Goal: Task Accomplishment & Management: Manage account settings

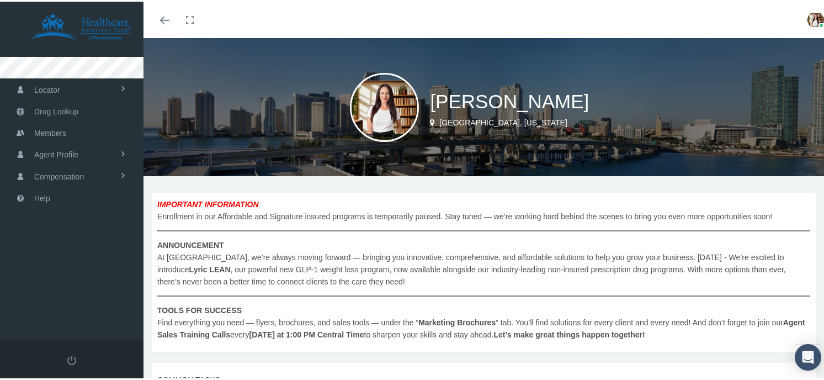
click at [807, 19] on img at bounding box center [815, 18] width 17 height 17
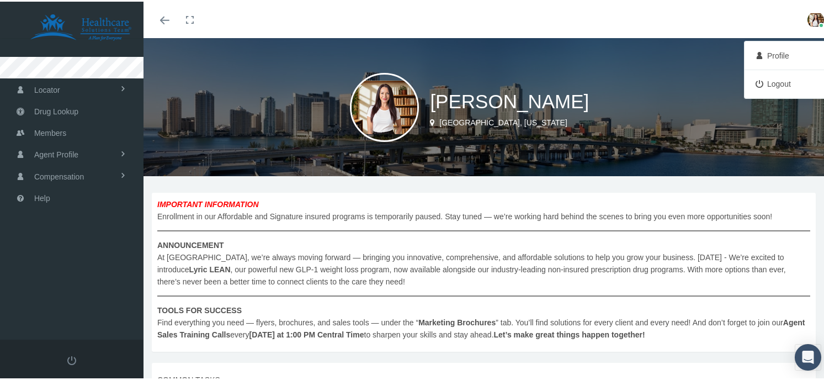
click at [768, 52] on link "Profile" at bounding box center [788, 54] width 82 height 21
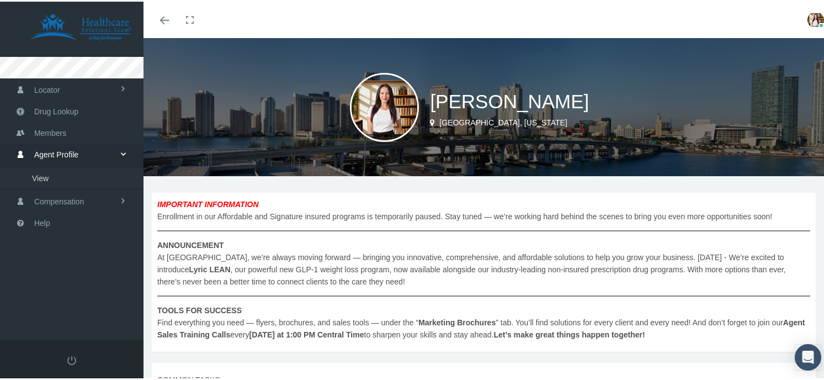
click at [51, 175] on link "View" at bounding box center [71, 175] width 143 height 19
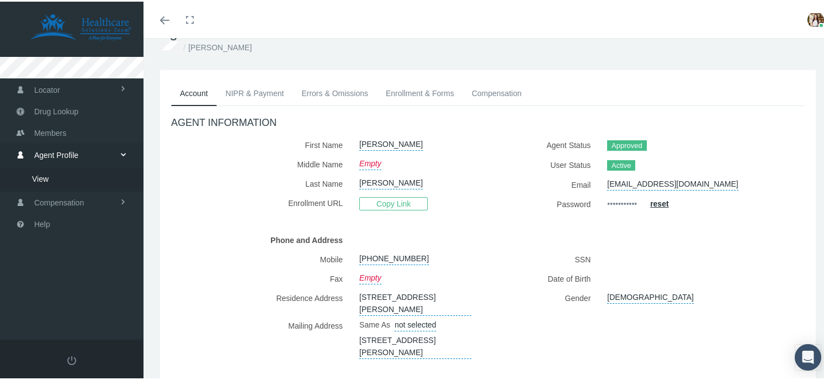
scroll to position [85, 0]
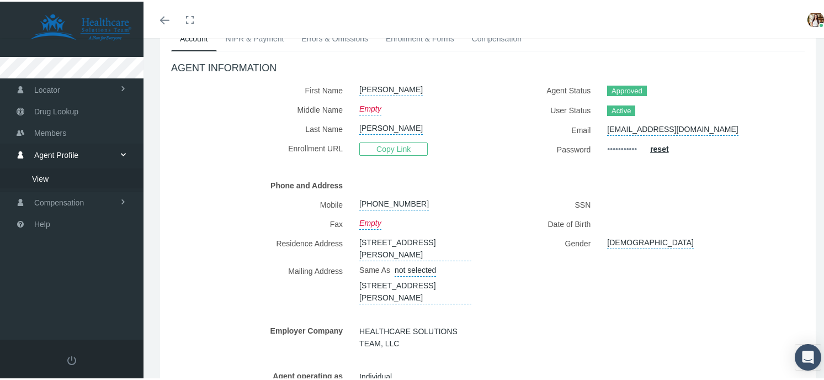
click at [377, 244] on link "9920 Burl Way, Orlando, FL, 32817" at bounding box center [415, 246] width 112 height 28
select select "FL"
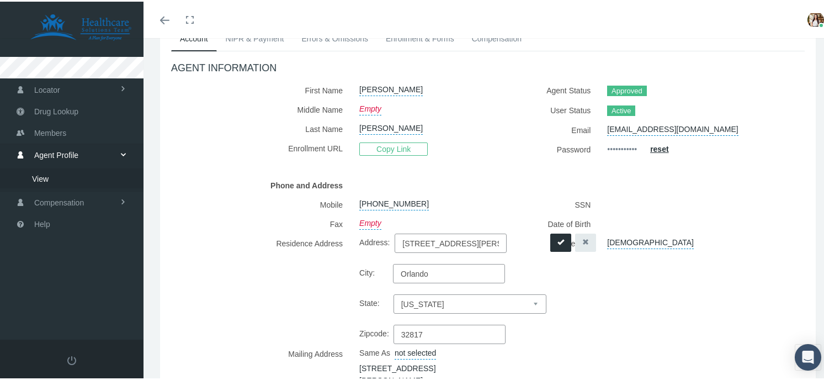
click at [465, 241] on input "9920 Burl Way" at bounding box center [450, 241] width 112 height 19
type input "4651 Hickory Stone Circle"
click at [463, 332] on input "32817" at bounding box center [449, 332] width 112 height 19
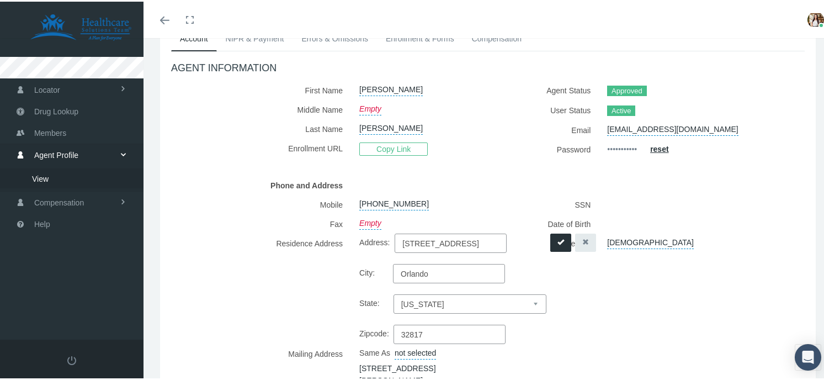
click at [463, 332] on input "32817" at bounding box center [449, 332] width 112 height 19
type input "32829"
click at [634, 312] on div "SSN Date of Birth Gender Female" at bounding box center [650, 289] width 325 height 192
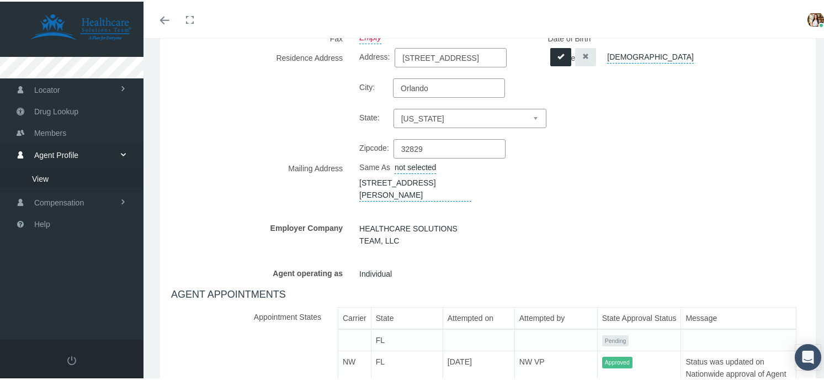
scroll to position [281, 0]
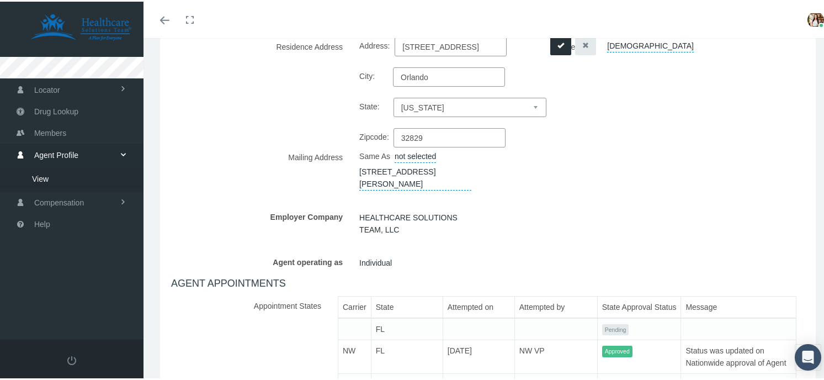
click at [375, 155] on span "Same As" at bounding box center [374, 154] width 31 height 9
click at [550, 45] on button "submit" at bounding box center [560, 44] width 21 height 18
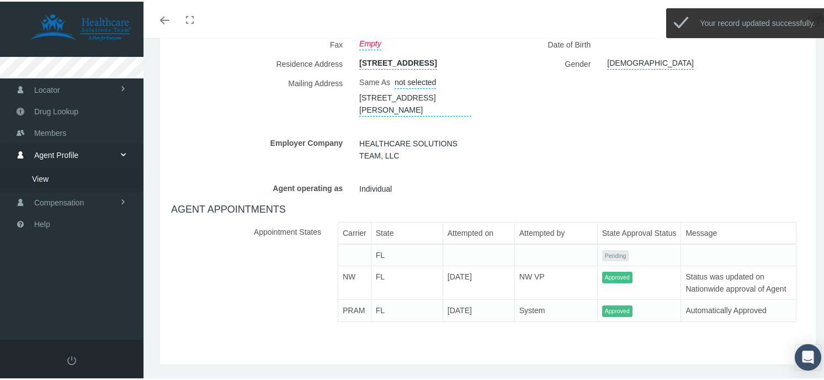
scroll to position [250, 0]
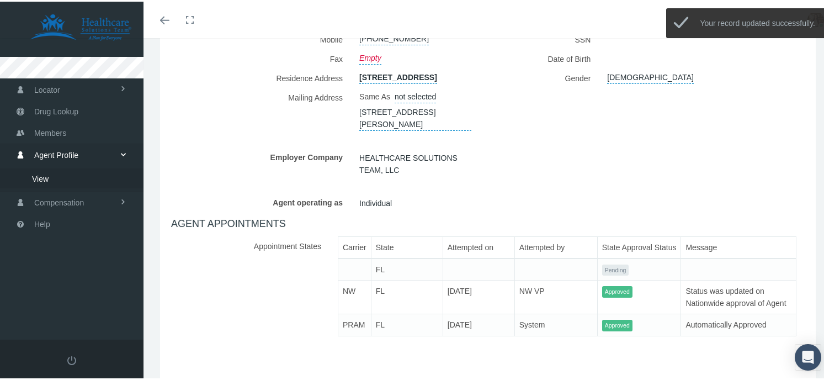
click at [394, 119] on link "9920 Burl Way, Orlando, FL, 32817" at bounding box center [415, 115] width 112 height 28
select select "FL"
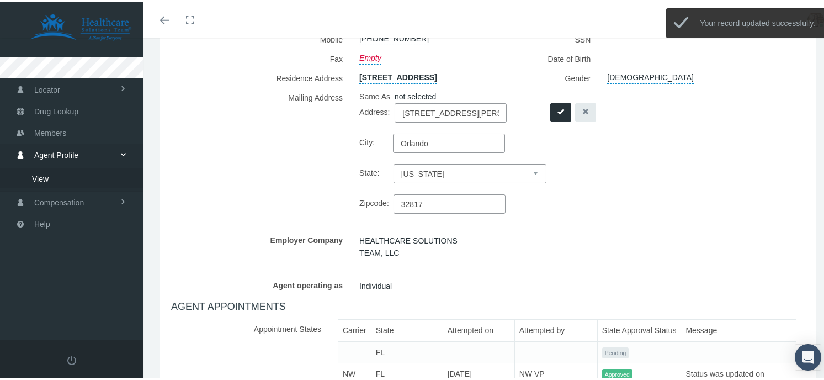
click at [477, 119] on input "9920 Burl Way" at bounding box center [450, 110] width 112 height 19
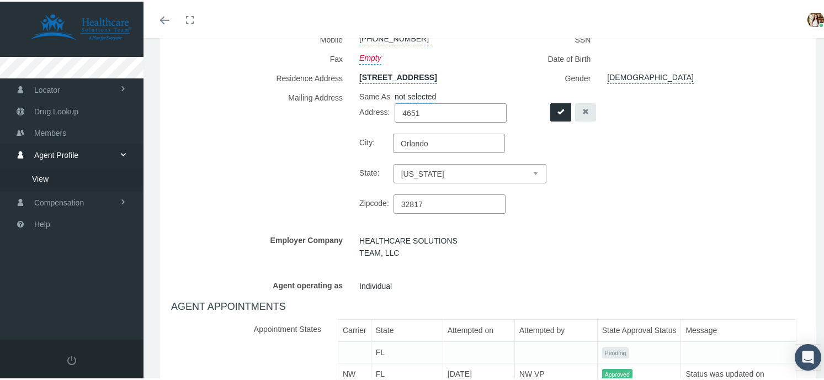
type input "4651 Hickory Stone Circle"
click at [454, 208] on input "32817" at bounding box center [449, 202] width 112 height 19
type input "32829"
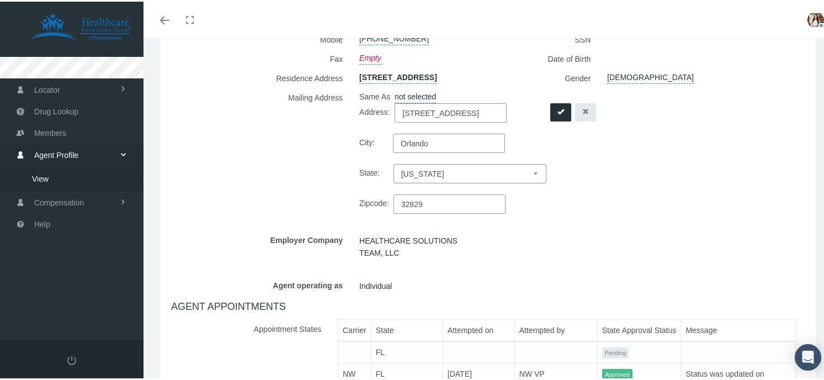
click at [550, 119] on button "submit" at bounding box center [560, 110] width 21 height 18
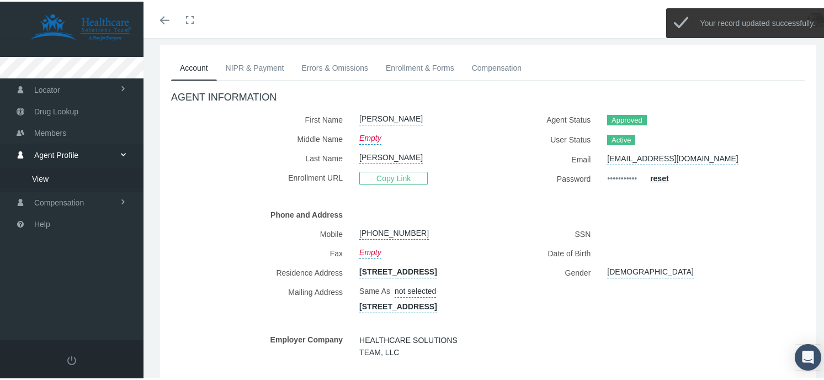
scroll to position [55, 0]
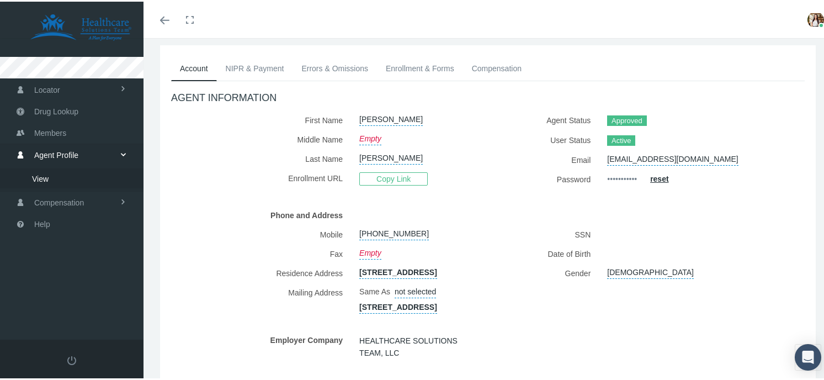
click at [247, 68] on link "NIPR & Payment" at bounding box center [255, 67] width 76 height 24
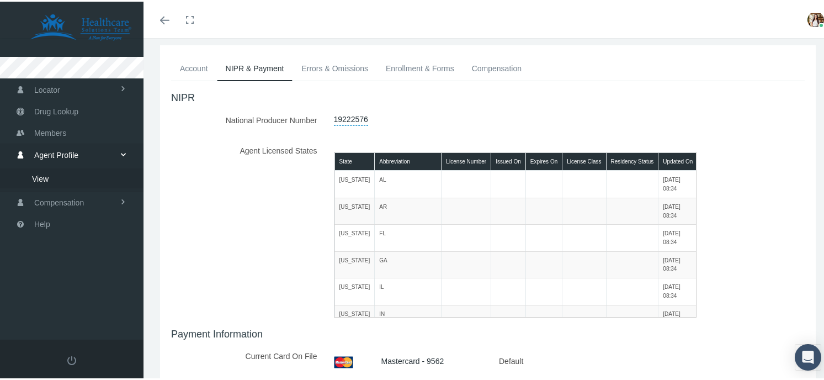
click at [327, 60] on link "Errors & Omissions" at bounding box center [334, 67] width 84 height 24
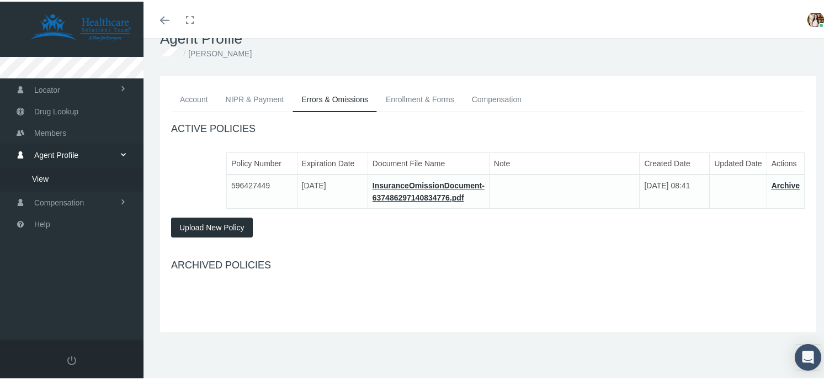
scroll to position [24, 0]
click at [421, 95] on link "Enrollment & Forms" at bounding box center [420, 97] width 86 height 24
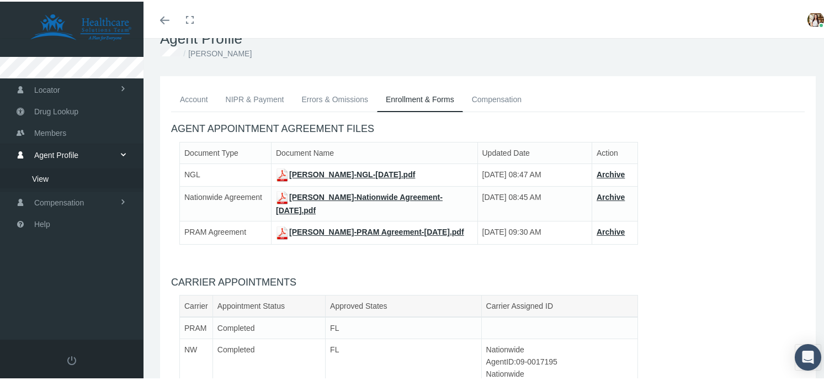
click at [486, 104] on link "Compensation" at bounding box center [496, 97] width 67 height 24
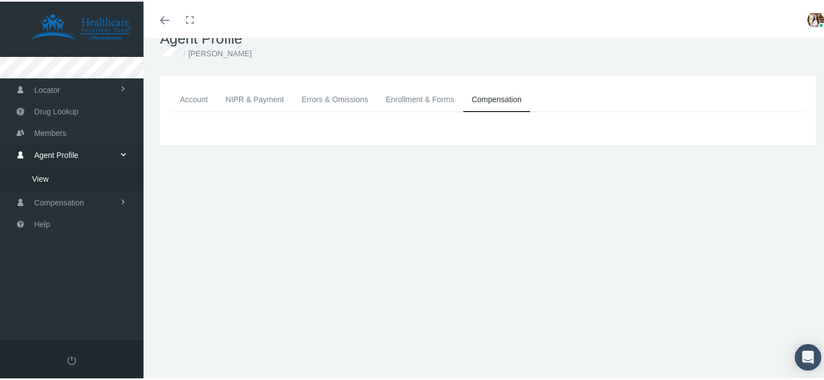
click at [184, 99] on link "Account" at bounding box center [194, 97] width 46 height 24
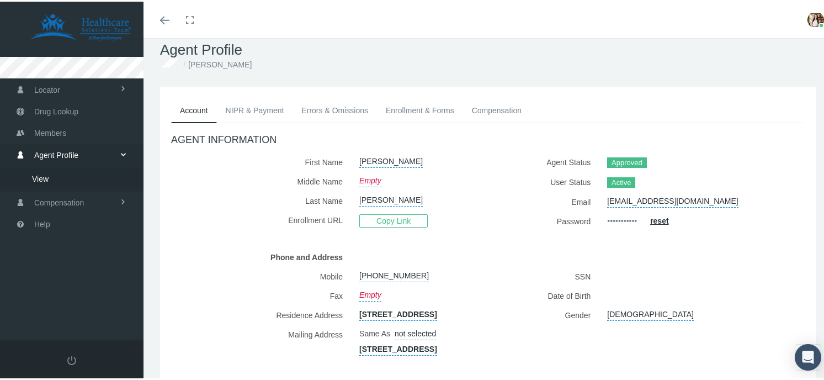
scroll to position [13, 0]
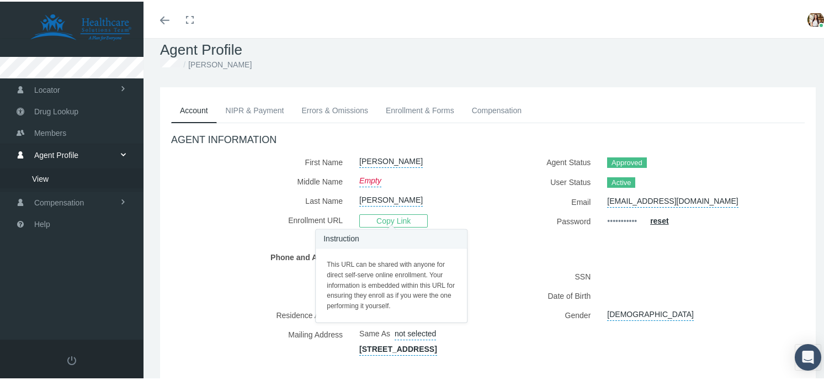
click at [396, 218] on span "Copy Link" at bounding box center [393, 218] width 68 height 13
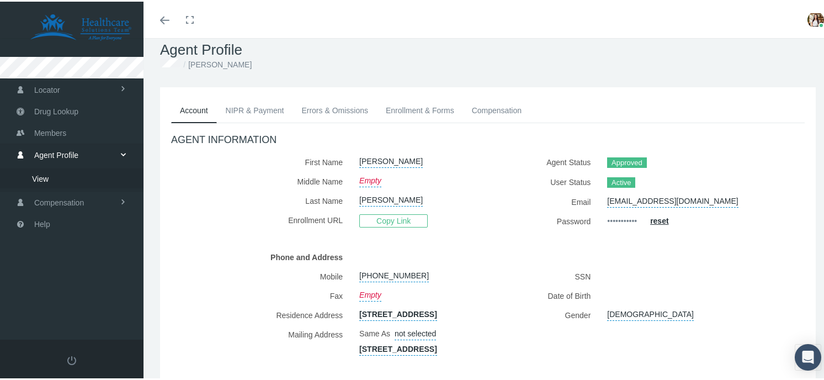
click at [45, 178] on span "View" at bounding box center [40, 177] width 17 height 19
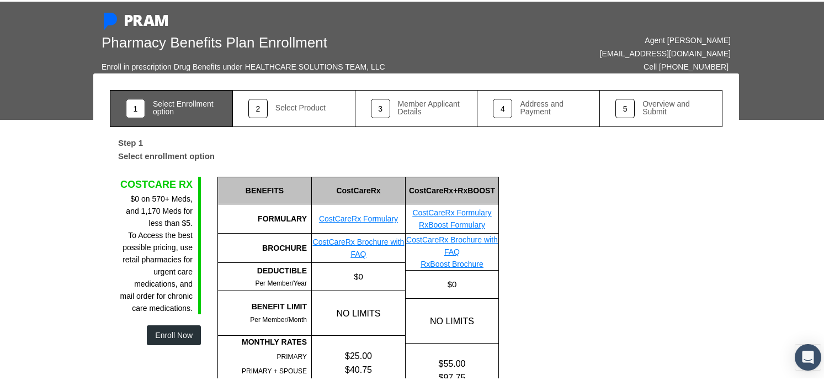
scroll to position [2, 0]
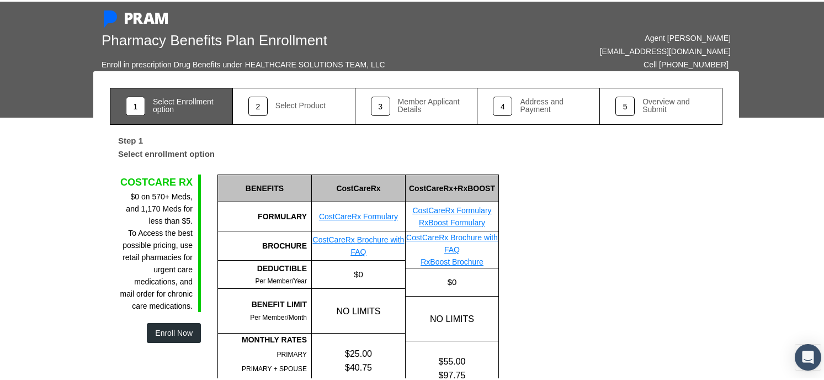
click at [379, 36] on h1 "Pharmacy Benefits Plan Enrollment" at bounding box center [254, 38] width 306 height 17
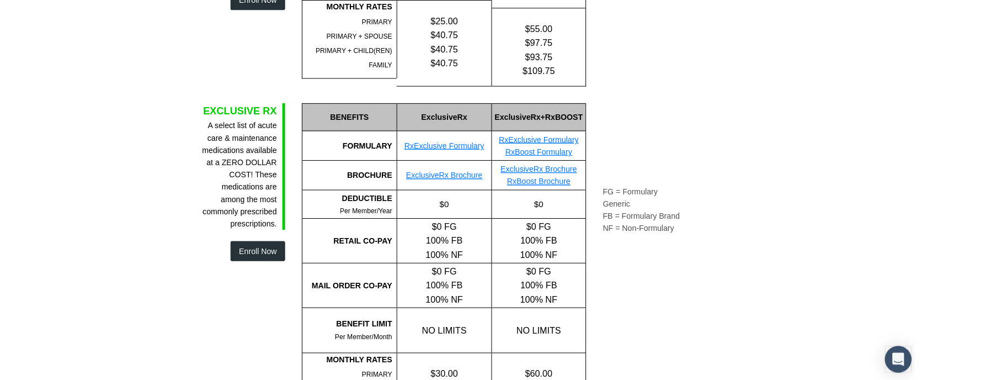
scroll to position [3, 0]
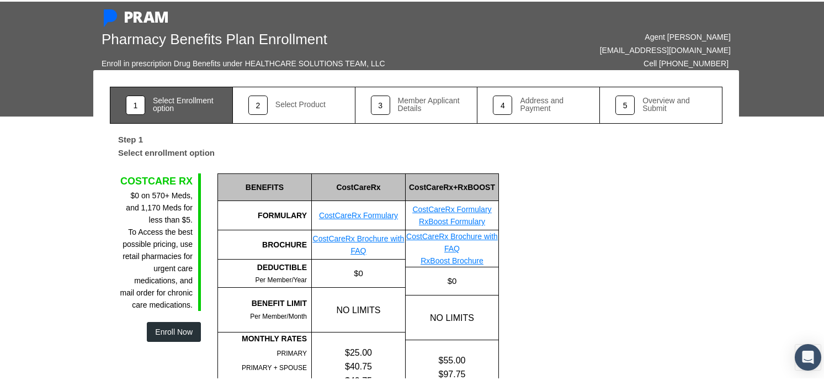
click at [180, 42] on h1 "Pharmacy Benefits Plan Enrollment" at bounding box center [254, 37] width 306 height 17
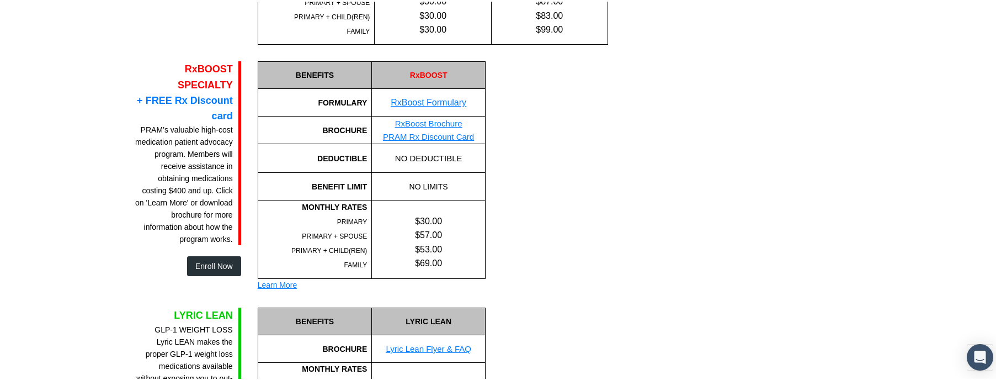
scroll to position [858, 0]
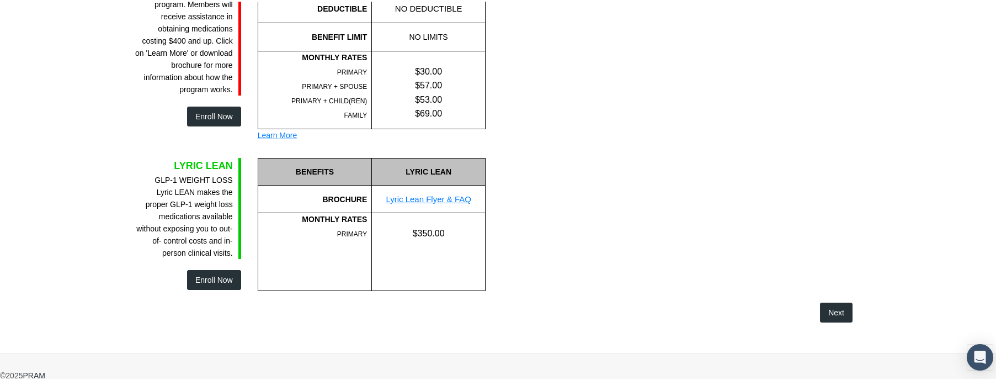
click at [823, 308] on span "Next" at bounding box center [836, 310] width 16 height 9
click at [437, 197] on link "Lyric Lean Flyer & FAQ" at bounding box center [428, 197] width 85 height 9
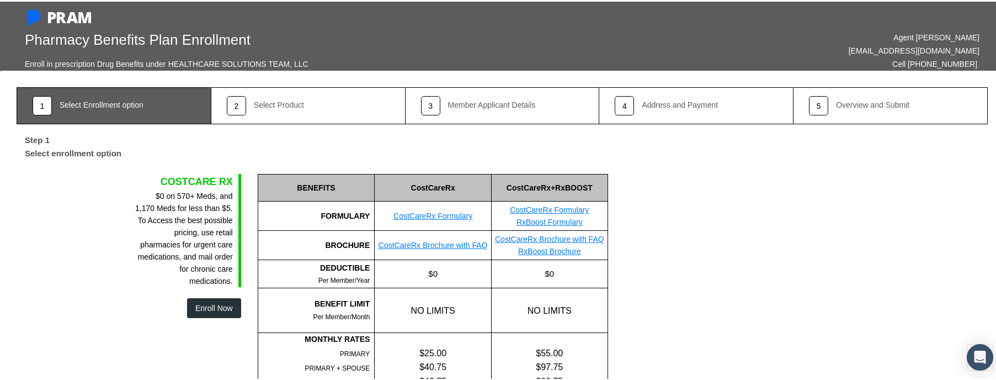
scroll to position [0, 0]
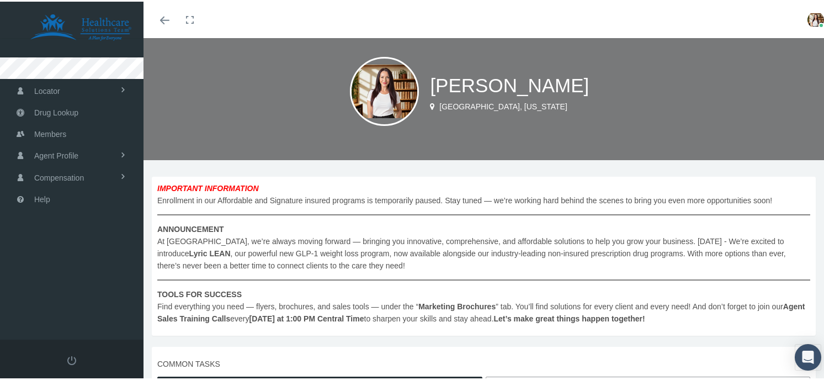
scroll to position [209, 0]
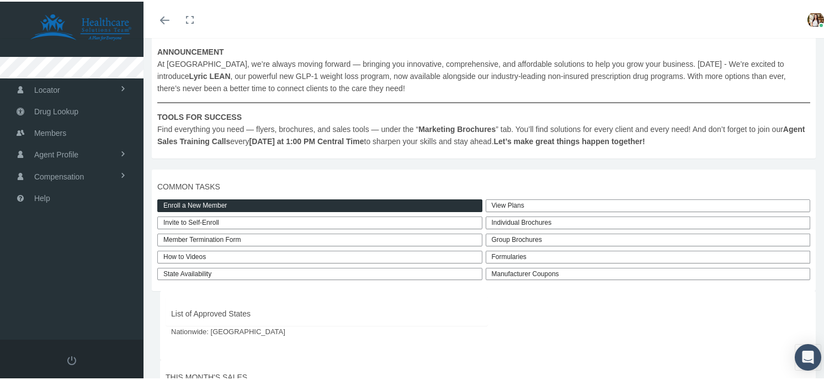
scroll to position [242, 0]
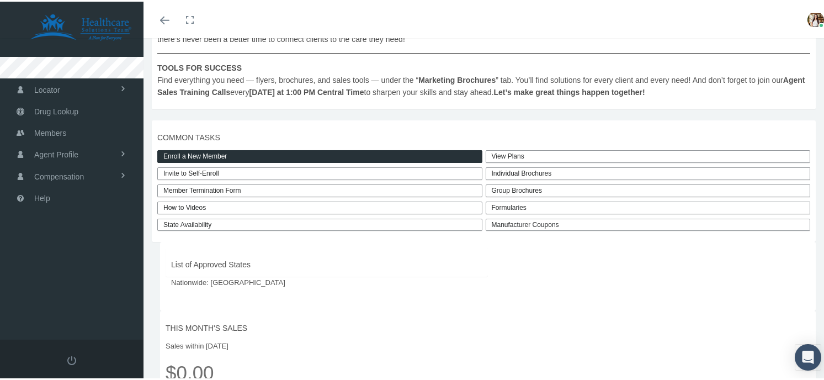
click at [178, 172] on link "Invite to Self-Enroll" at bounding box center [319, 171] width 325 height 13
type input "[URL][DOMAIN_NAME]"
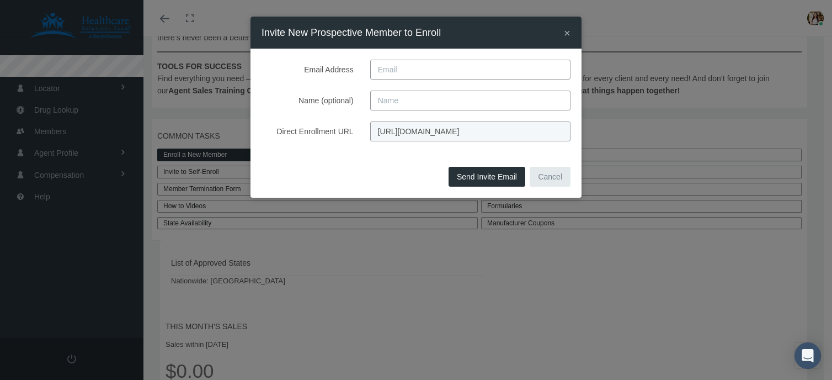
click at [462, 128] on input "[URL][DOMAIN_NAME]" at bounding box center [470, 131] width 200 height 20
click at [490, 130] on input "[URL][DOMAIN_NAME]" at bounding box center [470, 131] width 200 height 20
click at [490, 130] on input "https://prod.pram.com/directenrollment/7478?sc=sPJh6T5iuFc0kS" at bounding box center [470, 131] width 200 height 20
click at [561, 35] on div "× Invite New Prospective Member to Enroll" at bounding box center [415, 33] width 331 height 32
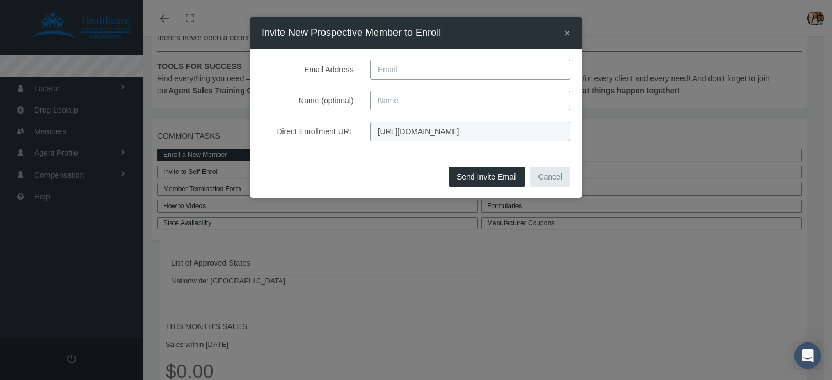
click at [565, 35] on span "×" at bounding box center [567, 32] width 7 height 13
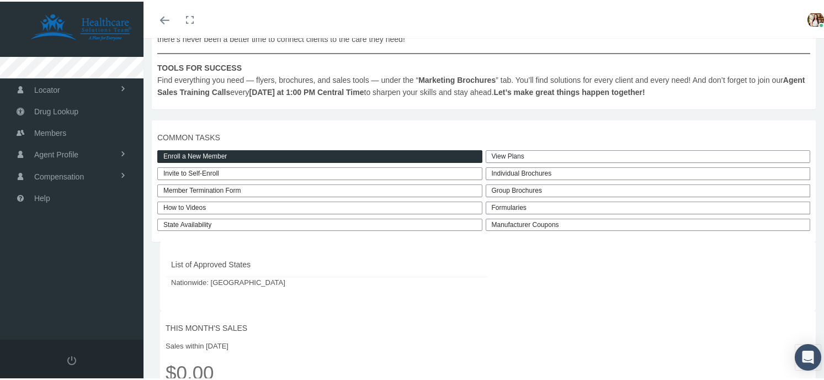
click at [521, 156] on link "View Plans" at bounding box center [647, 154] width 325 height 13
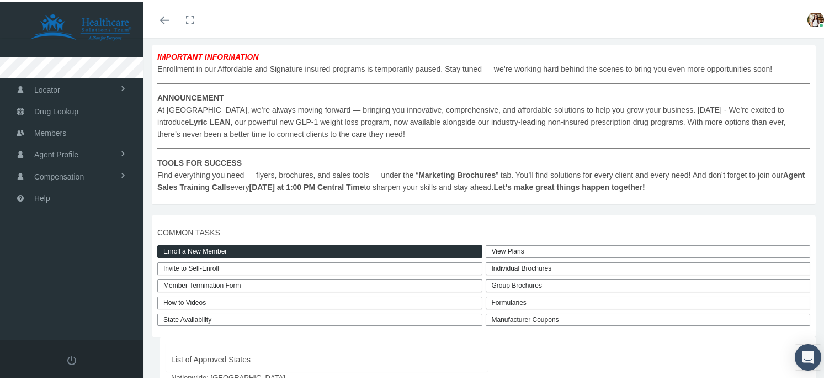
scroll to position [155, 0]
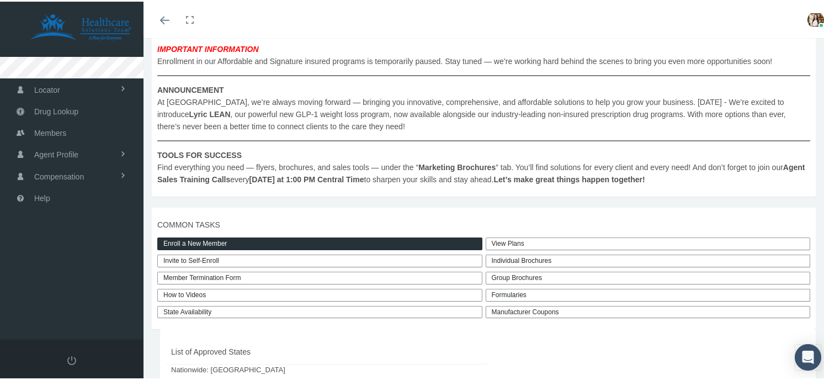
click at [502, 261] on div "Individual Brochures" at bounding box center [647, 259] width 325 height 13
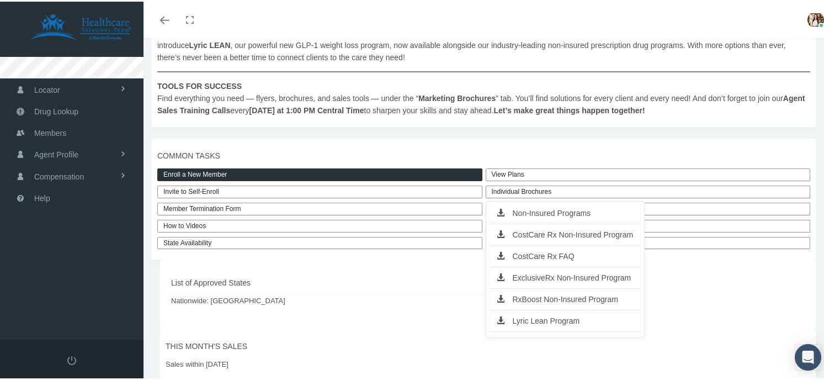
scroll to position [231, 0]
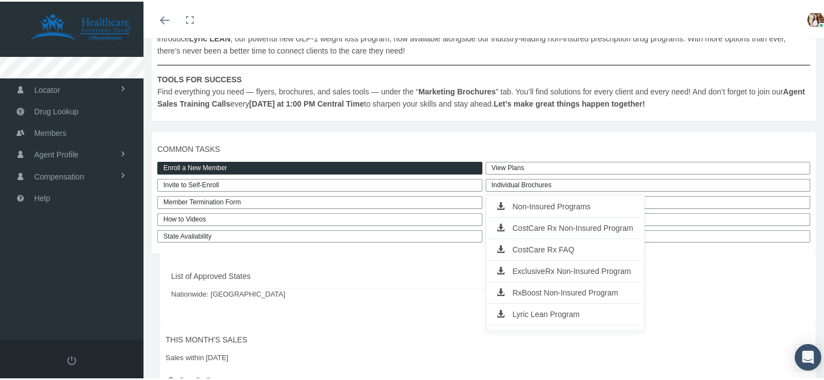
click at [563, 205] on link "Non-Insured Programs" at bounding box center [565, 204] width 153 height 15
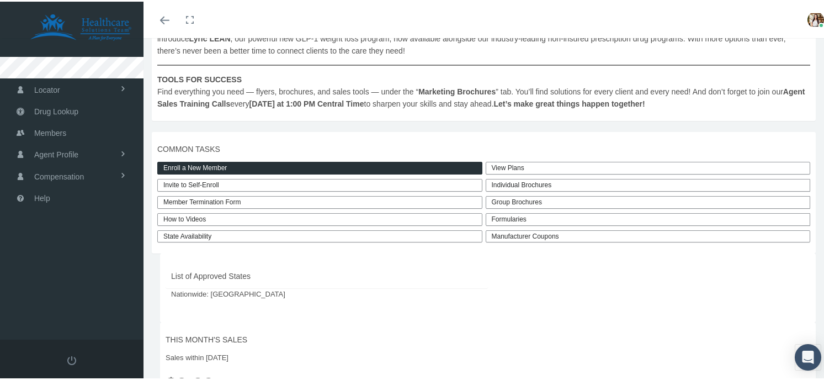
click at [495, 184] on div "Individual Brochures" at bounding box center [647, 183] width 325 height 13
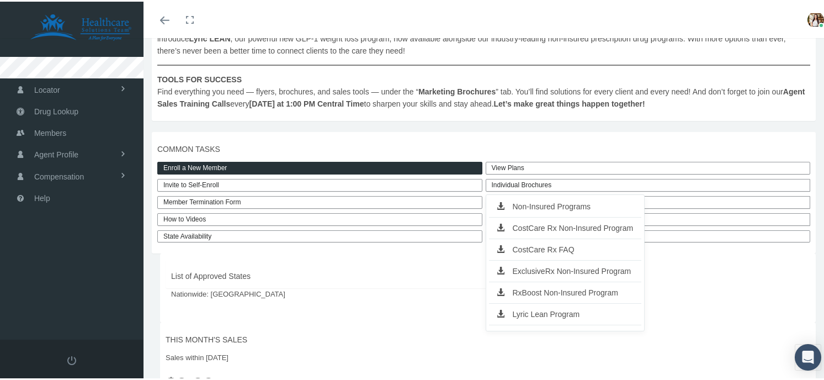
click at [560, 113] on div "IMPORTANT INFORMATION Enrollment in our Affordable and Signature insured progra…" at bounding box center [484, 39] width 664 height 159
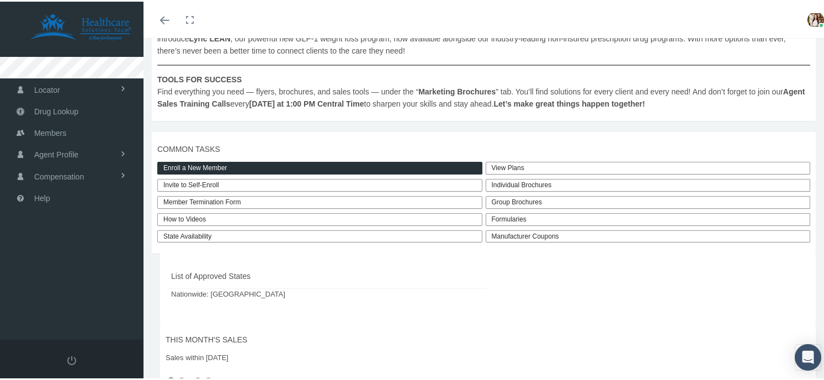
click at [514, 218] on div "Formularies" at bounding box center [647, 217] width 325 height 13
click at [519, 216] on div "Formularies" at bounding box center [647, 217] width 325 height 13
click at [510, 218] on div "Formularies" at bounding box center [647, 217] width 325 height 13
click at [526, 231] on div at bounding box center [529, 230] width 88 height 7
click at [525, 236] on link "Manufacturer Coupons" at bounding box center [647, 234] width 325 height 13
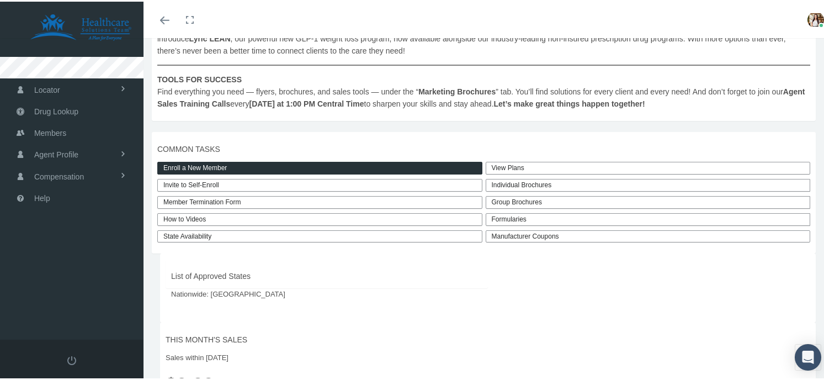
click at [516, 198] on div "Group Brochures" at bounding box center [647, 200] width 325 height 13
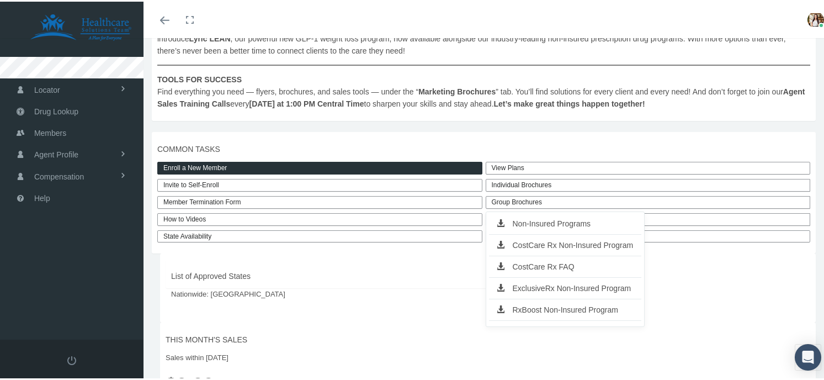
click at [466, 273] on span "List of Approved States" at bounding box center [326, 274] width 311 height 12
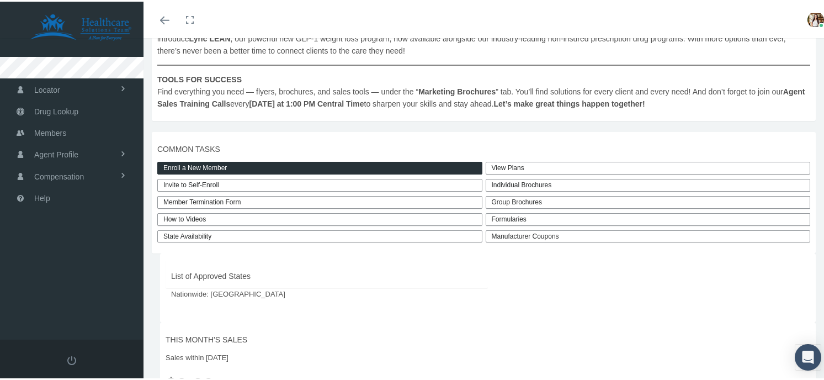
click at [558, 213] on div "Formularies" at bounding box center [647, 217] width 325 height 13
click at [535, 228] on div at bounding box center [529, 230] width 88 height 7
click at [535, 232] on link "Manufacturer Coupons" at bounding box center [647, 234] width 325 height 13
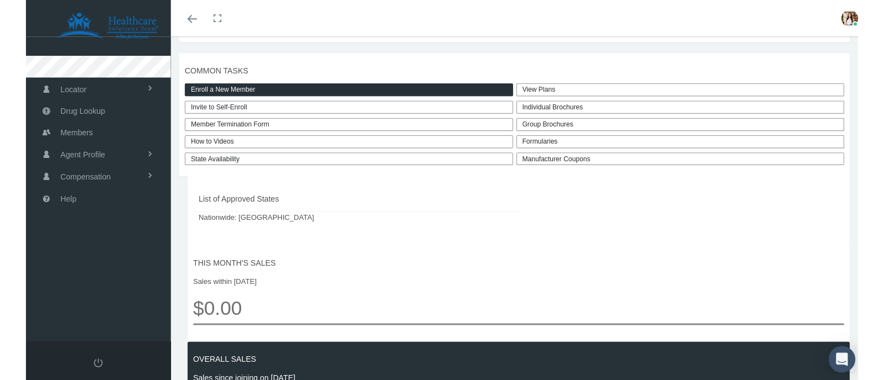
scroll to position [366, 0]
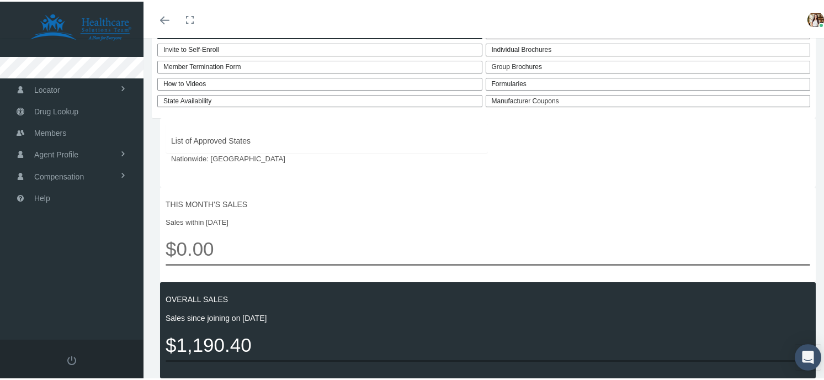
click at [713, 82] on div "Formularies" at bounding box center [647, 82] width 325 height 13
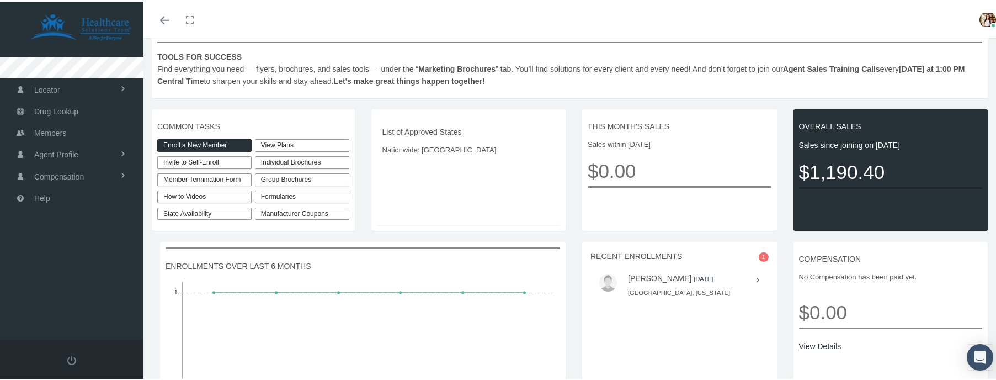
scroll to position [238, 0]
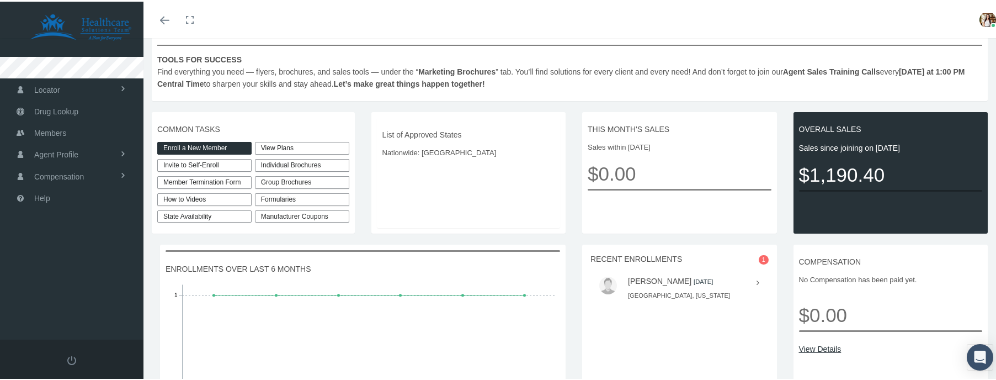
click at [284, 193] on div "Formularies" at bounding box center [302, 197] width 94 height 13
click at [58, 105] on span "Drug Lookup" at bounding box center [56, 109] width 44 height 21
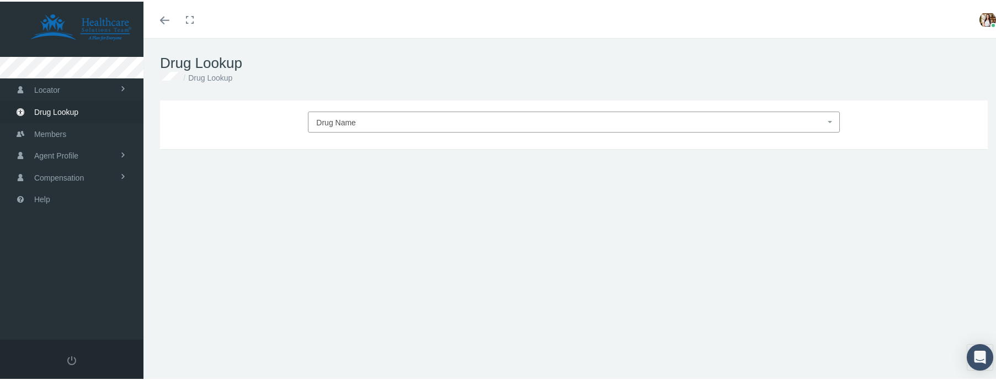
click at [510, 61] on h1 "Drug Lookup" at bounding box center [573, 61] width 827 height 17
click at [472, 121] on span "Drug Name" at bounding box center [570, 121] width 508 height 14
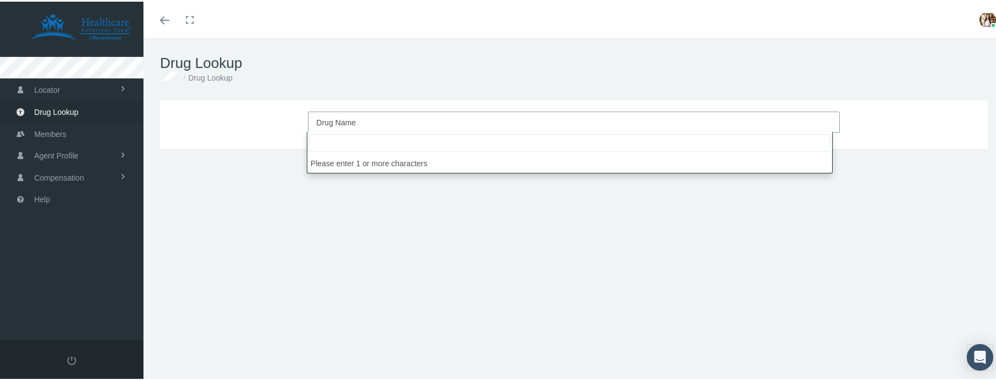
click at [512, 45] on div "Drug Lookup Drug Lookup" at bounding box center [573, 67] width 861 height 62
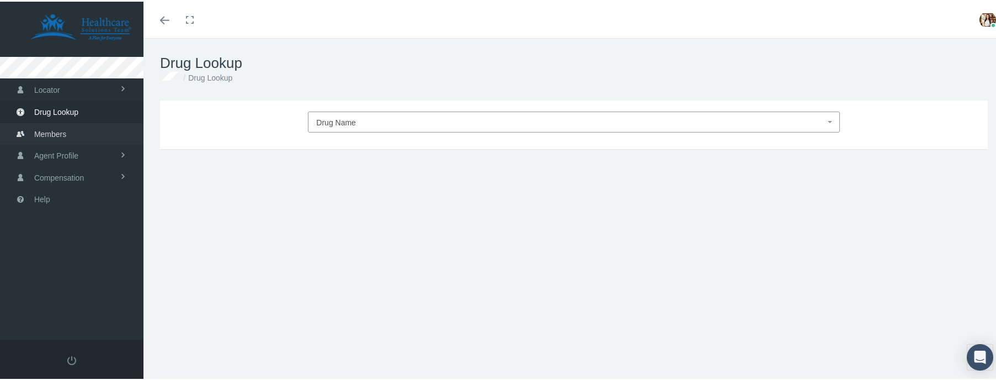
click at [60, 132] on span "Members" at bounding box center [50, 132] width 32 height 21
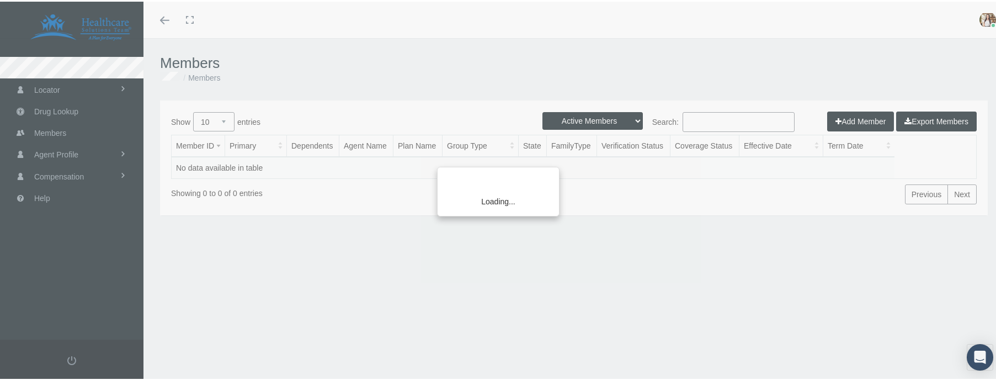
click at [52, 68] on div "Loading..." at bounding box center [498, 190] width 996 height 380
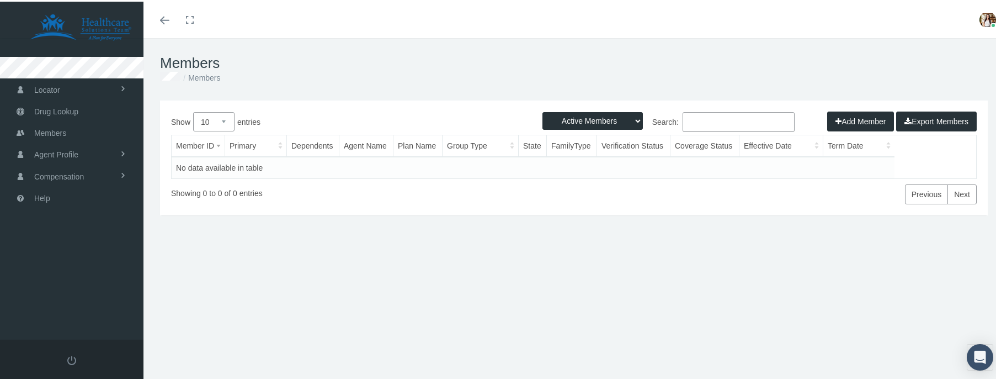
drag, startPoint x: 556, startPoint y: 12, endPoint x: 597, endPoint y: 1, distance: 42.4
click at [559, 12] on div "Toggle menubar Toggle fullscreen Profile Logout" at bounding box center [574, 18] width 844 height 36
drag, startPoint x: 584, startPoint y: 15, endPoint x: 573, endPoint y: 0, distance: 19.0
click at [578, 6] on div "Toggle menubar Toggle fullscreen Profile Logout" at bounding box center [574, 18] width 844 height 36
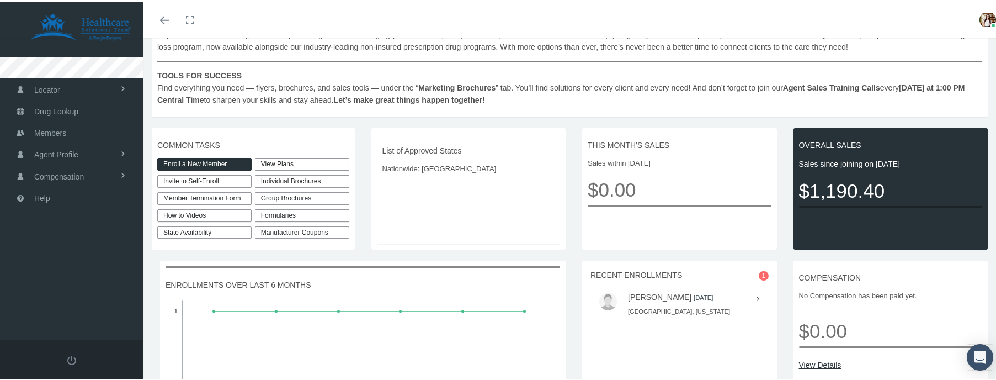
scroll to position [239, 0]
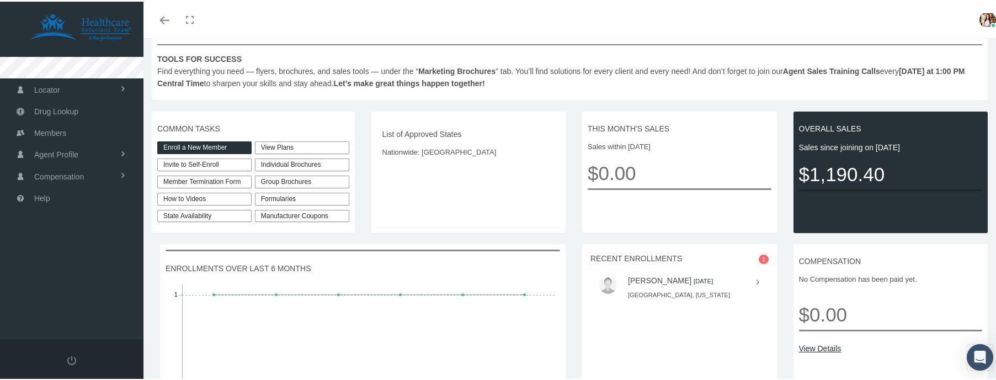
click at [456, 71] on b "Marketing Brochures" at bounding box center [456, 69] width 77 height 9
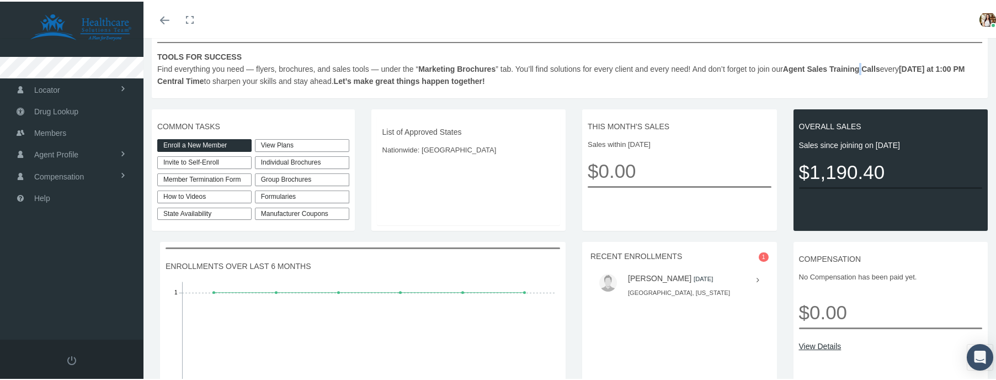
drag, startPoint x: 869, startPoint y: 68, endPoint x: 895, endPoint y: 70, distance: 25.4
click at [872, 70] on b "Agent Sales Training Calls" at bounding box center [831, 67] width 97 height 9
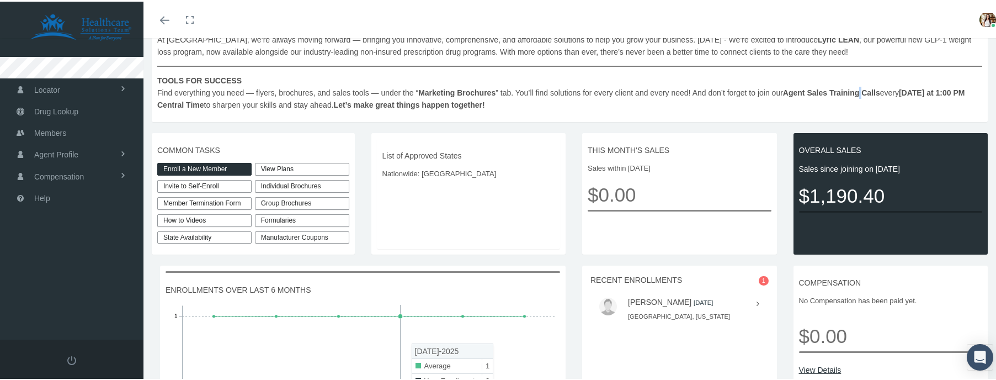
scroll to position [209, 0]
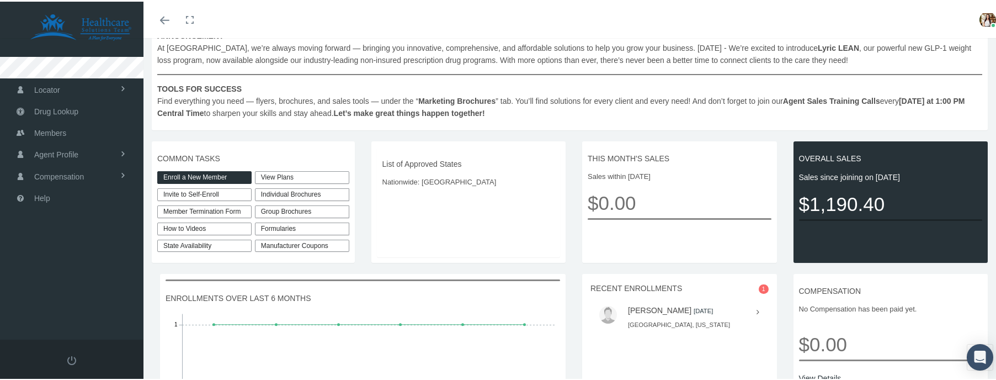
click at [328, 92] on span "IMPORTANT INFORMATION Enrollment in our Affordable and Signature insured progra…" at bounding box center [569, 52] width 825 height 130
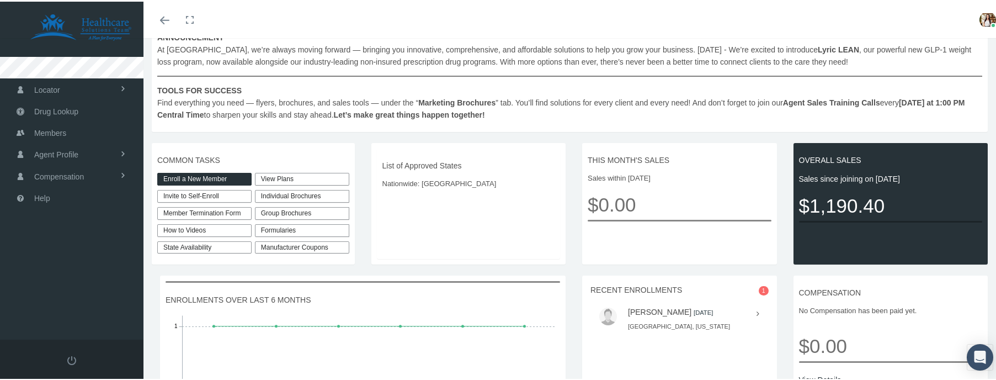
scroll to position [207, 0]
click at [436, 104] on b "Marketing Brochures" at bounding box center [456, 101] width 77 height 9
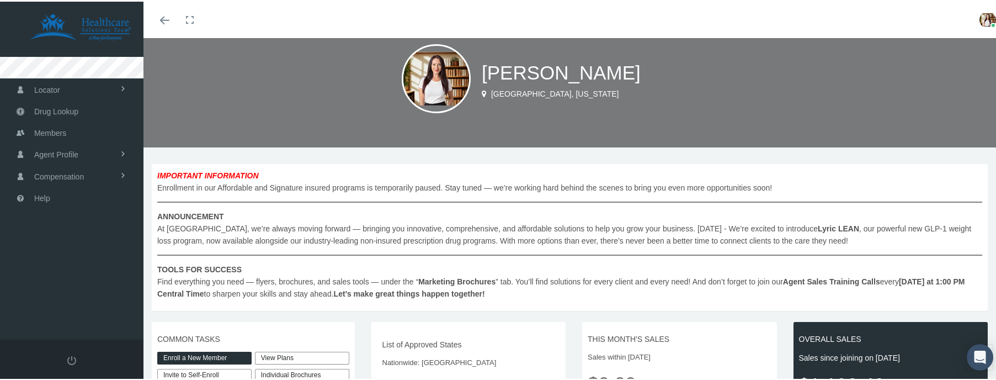
scroll to position [0, 0]
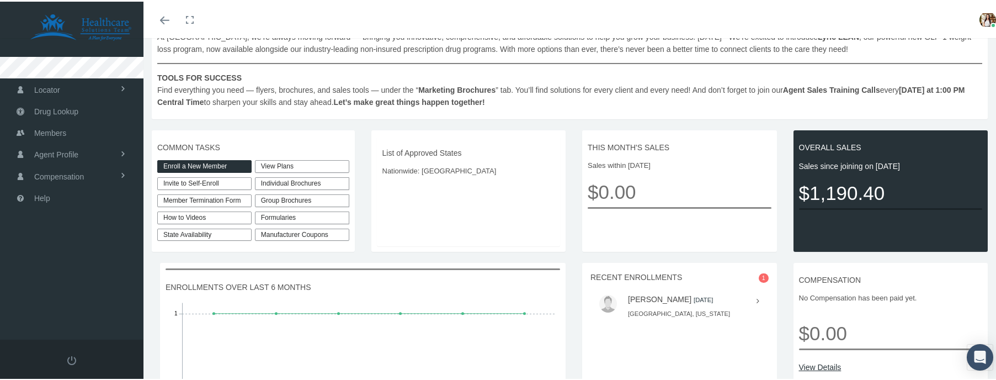
scroll to position [221, 0]
click at [283, 216] on div "Formularies" at bounding box center [302, 215] width 94 height 13
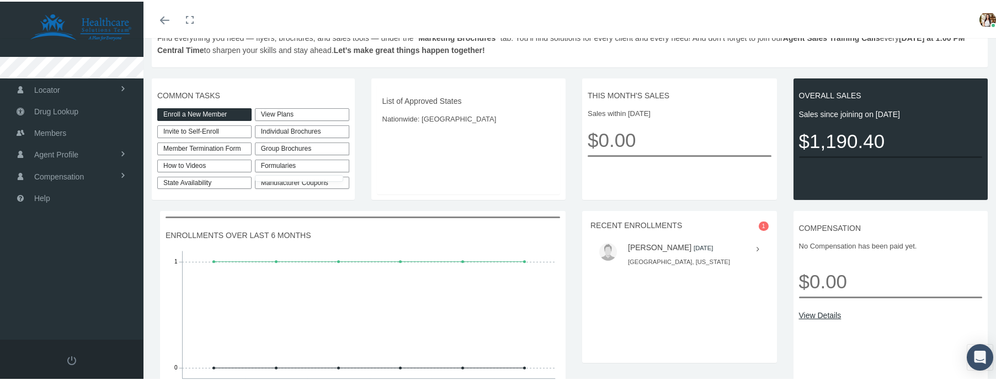
scroll to position [343, 0]
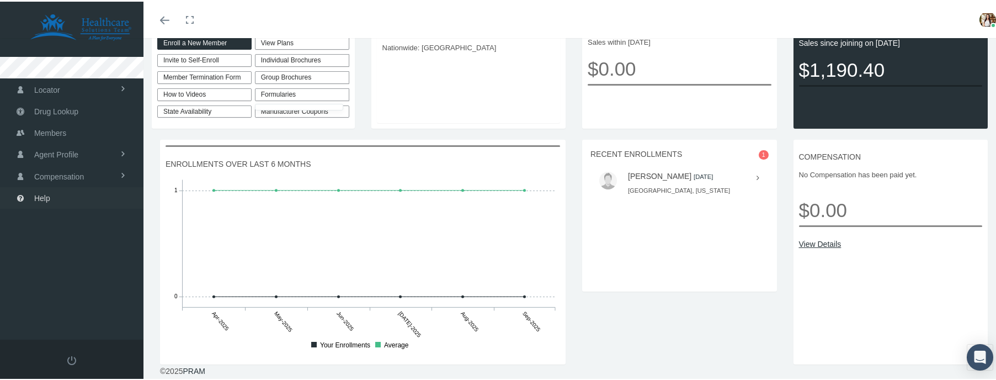
click at [64, 194] on link "Help" at bounding box center [71, 196] width 143 height 22
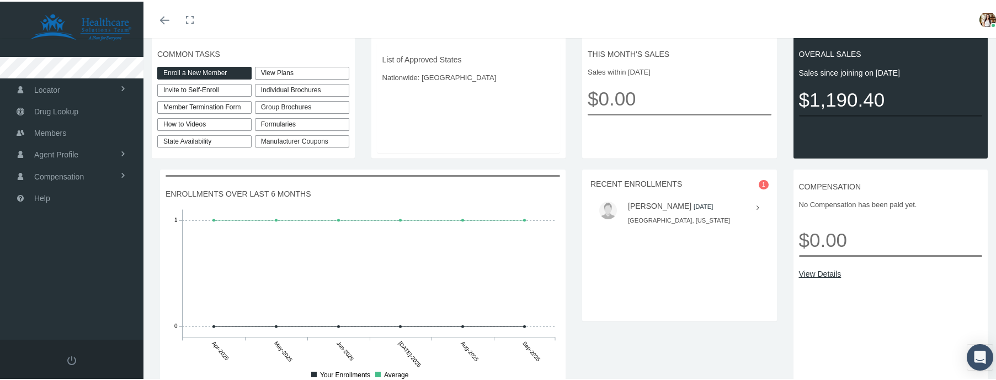
scroll to position [288, 0]
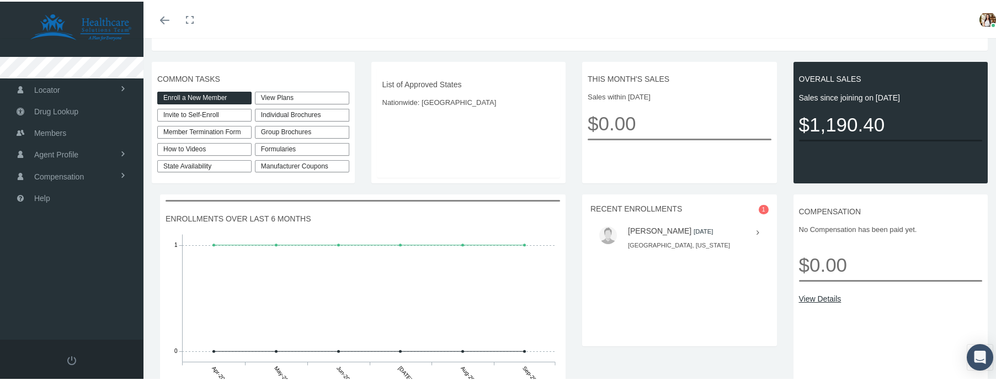
click at [294, 110] on div "Individual Brochures" at bounding box center [302, 113] width 94 height 13
click at [291, 93] on link "View Plans" at bounding box center [302, 96] width 94 height 13
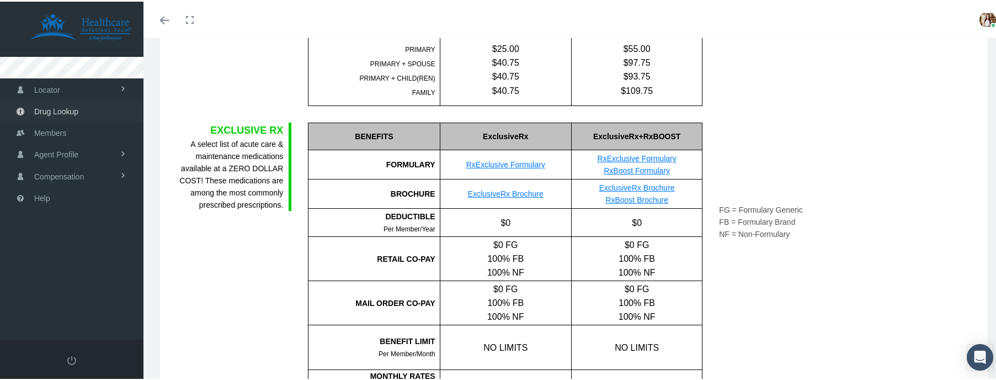
scroll to position [89, 0]
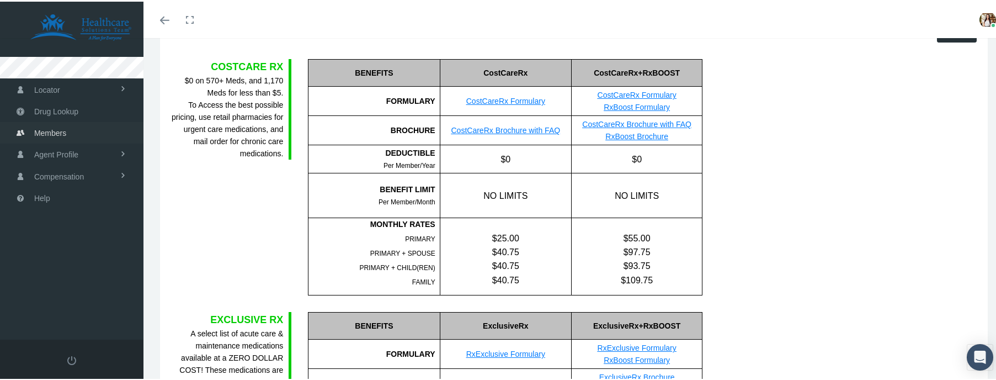
click at [73, 129] on link "Members" at bounding box center [71, 131] width 143 height 22
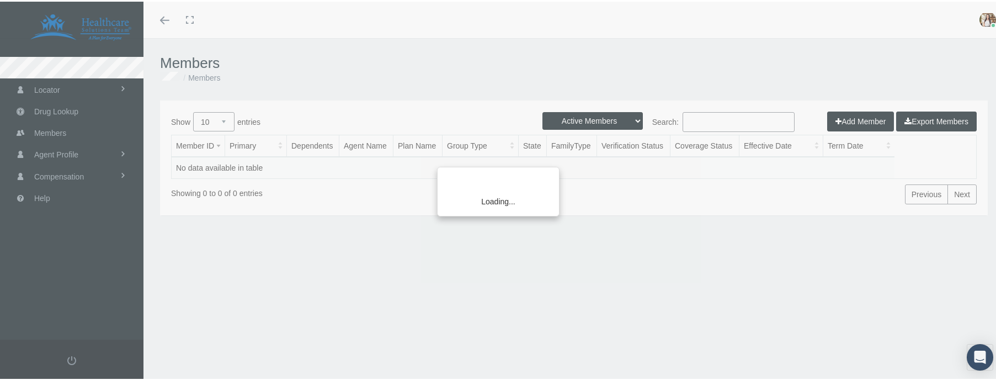
click at [92, 88] on div "Loading..." at bounding box center [498, 190] width 996 height 380
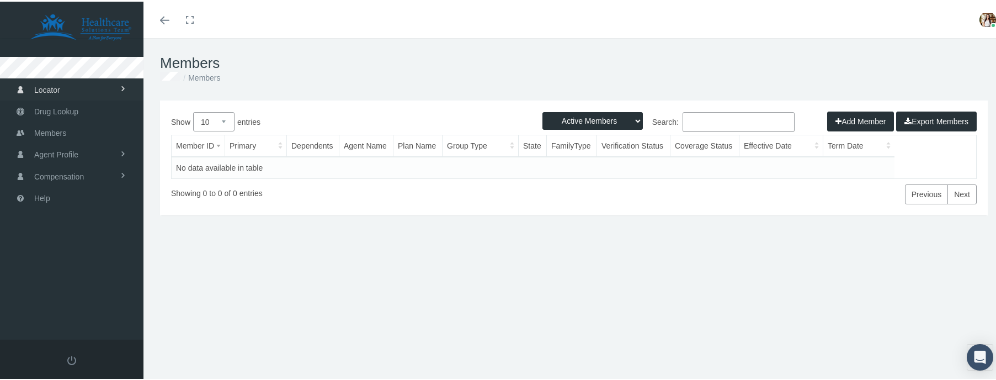
click at [126, 87] on span at bounding box center [123, 87] width 8 height 21
click at [42, 108] on span "Pharmacy" at bounding box center [49, 111] width 35 height 19
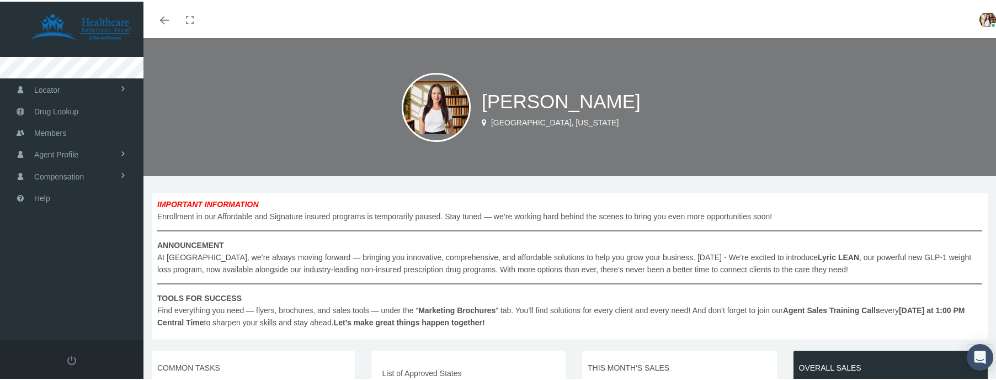
drag, startPoint x: 810, startPoint y: 309, endPoint x: 828, endPoint y: 306, distance: 18.1
click at [812, 309] on b "Agent Sales Training Calls" at bounding box center [831, 308] width 97 height 9
click at [835, 306] on b "Agent Sales Training Calls" at bounding box center [831, 308] width 97 height 9
click at [465, 302] on span "IMPORTANT INFORMATION Enrollment in our Affordable and Signature insured progra…" at bounding box center [569, 261] width 825 height 130
click at [452, 311] on b "Marketing Brochures" at bounding box center [456, 308] width 77 height 9
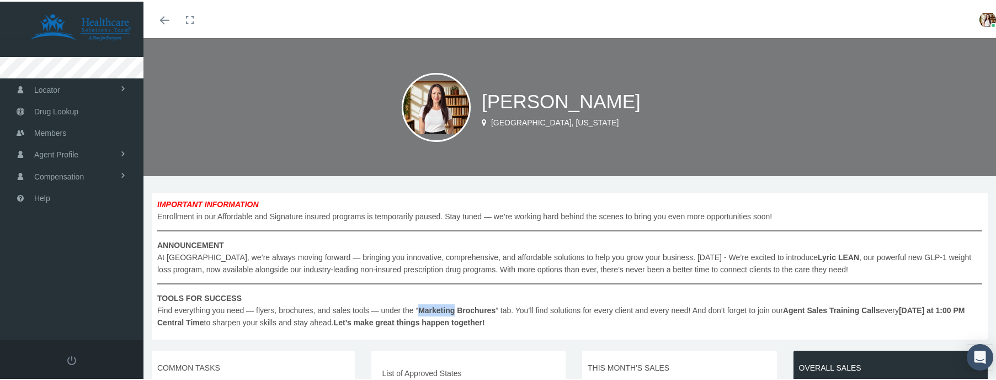
click at [452, 311] on b "Marketing Brochures" at bounding box center [456, 308] width 77 height 9
click at [558, 116] on span "Orlando, Florida" at bounding box center [555, 120] width 128 height 9
click at [501, 102] on span "Stevie Hopkins" at bounding box center [561, 100] width 159 height 22
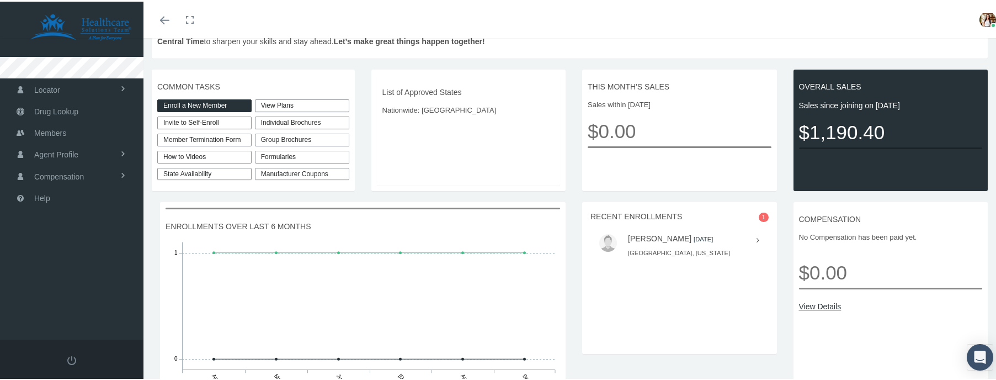
scroll to position [274, 0]
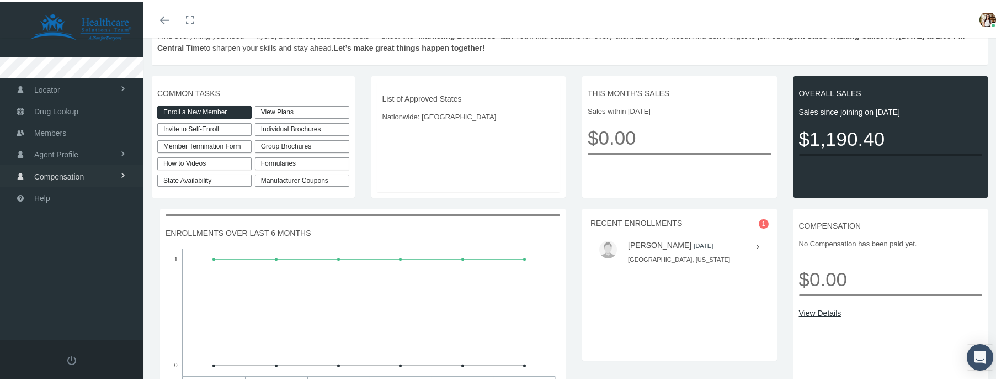
click at [84, 169] on span "Compensation" at bounding box center [59, 174] width 50 height 21
click at [62, 149] on span "Agent Profile" at bounding box center [56, 152] width 44 height 21
click at [60, 131] on span "Members" at bounding box center [50, 131] width 32 height 21
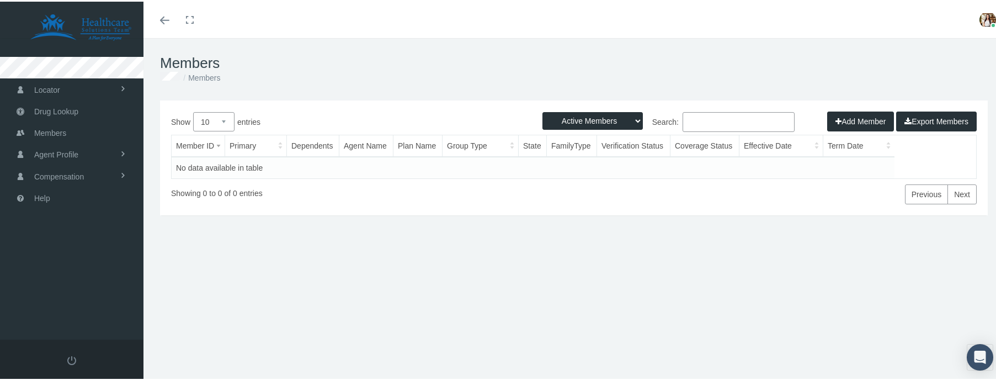
drag, startPoint x: 846, startPoint y: 81, endPoint x: 961, endPoint y: 51, distance: 119.6
click at [847, 79] on ol "Members" at bounding box center [573, 76] width 827 height 12
click at [981, 20] on img at bounding box center [987, 18] width 17 height 17
click at [936, 51] on link "Profile" at bounding box center [960, 54] width 82 height 21
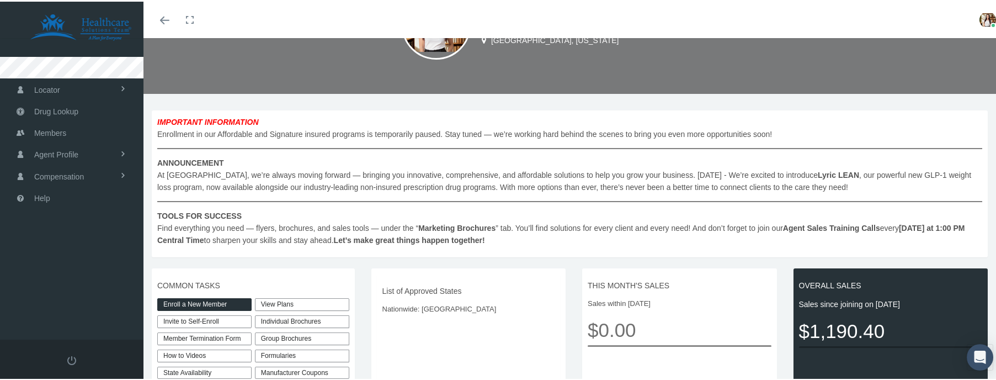
scroll to position [170, 0]
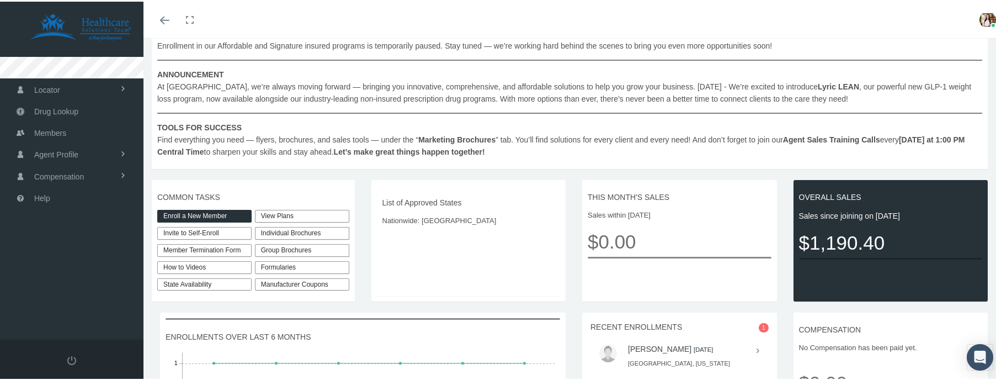
drag, startPoint x: 408, startPoint y: 225, endPoint x: 408, endPoint y: 217, distance: 7.7
click at [408, 225] on div "List of Approved States Nationwide: [GEOGRAPHIC_DATA]" at bounding box center [469, 239] width 184 height 110
click at [408, 217] on span "Nationwide: [GEOGRAPHIC_DATA]" at bounding box center [468, 218] width 173 height 11
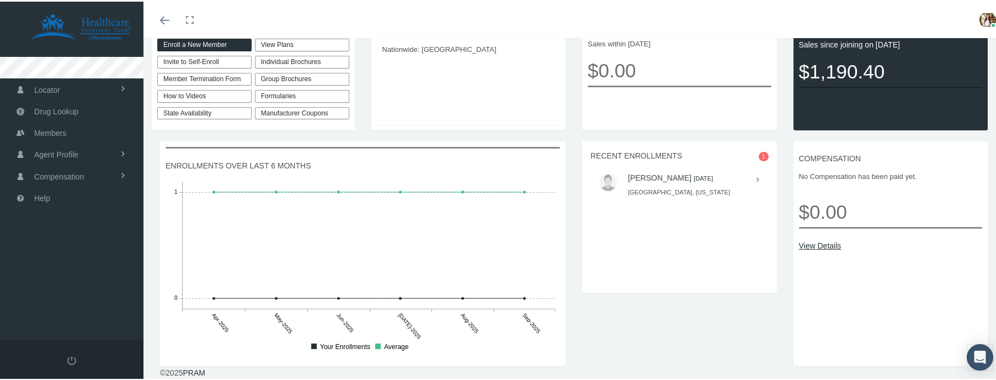
scroll to position [0, 0]
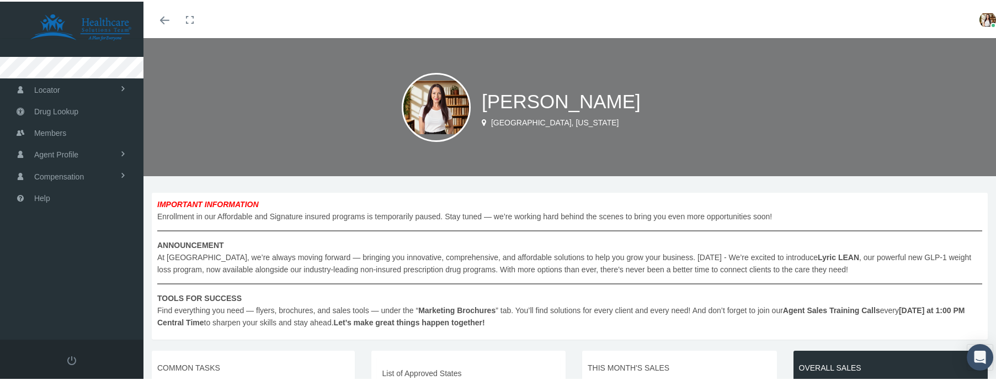
click at [233, 215] on span "IMPORTANT INFORMATION Enrollment in our Affordable and Signature insured progra…" at bounding box center [569, 261] width 825 height 130
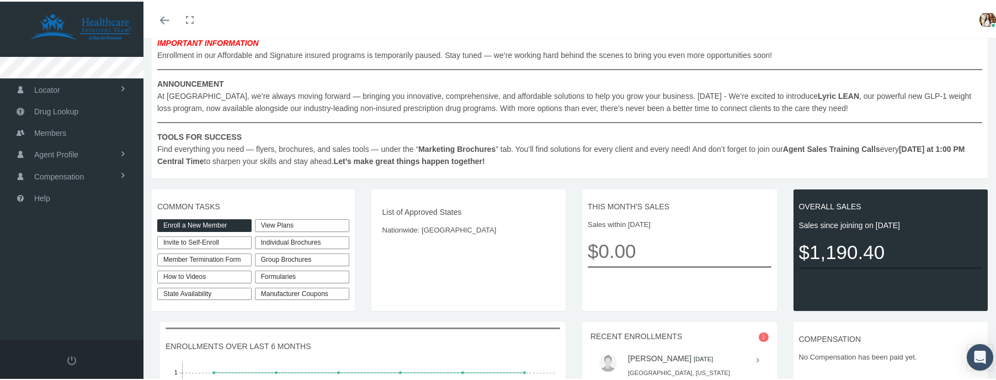
scroll to position [163, 0]
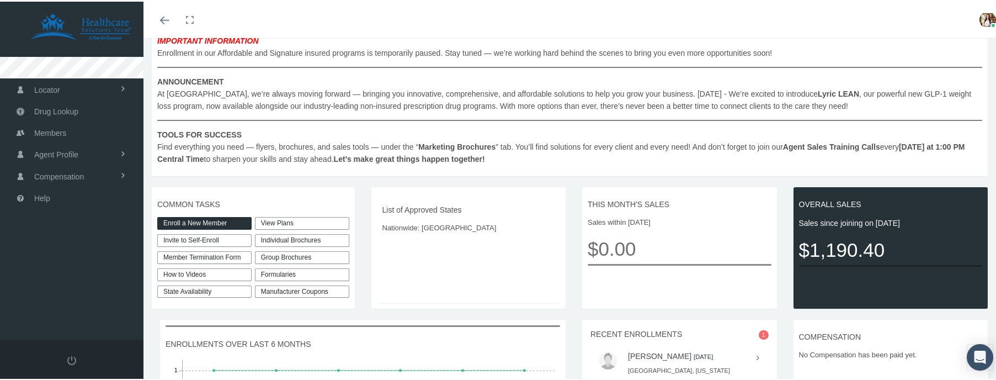
click at [279, 220] on link "View Plans" at bounding box center [302, 221] width 94 height 13
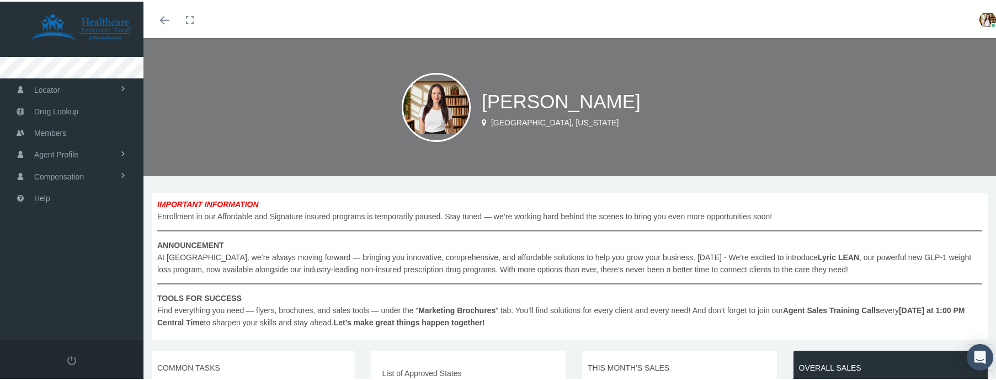
scroll to position [93, 0]
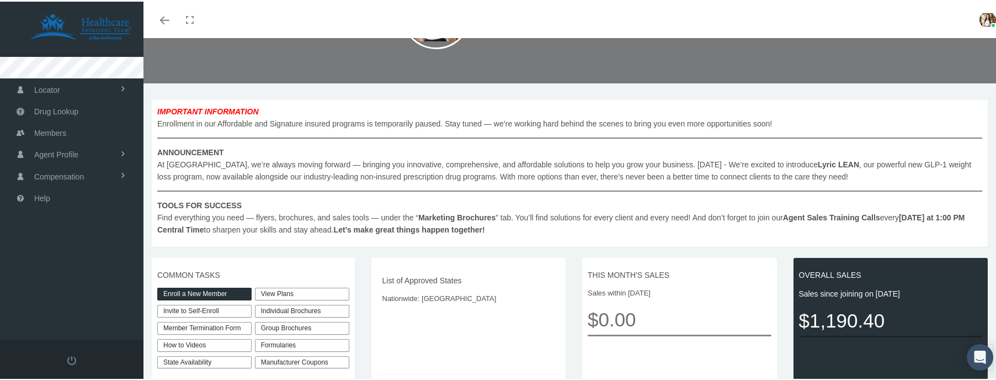
click at [457, 215] on b "Marketing Brochures" at bounding box center [456, 215] width 77 height 9
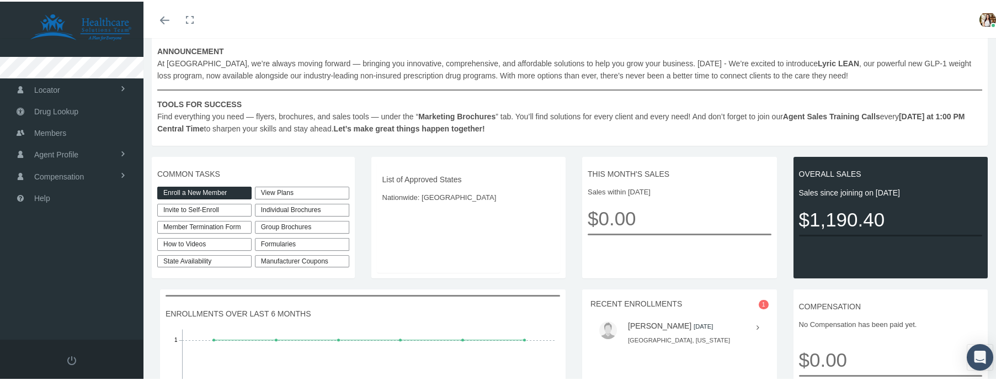
scroll to position [194, 0]
click at [190, 169] on span "COMMON TASKS" at bounding box center [253, 171] width 192 height 12
click at [175, 172] on span "COMMON TASKS" at bounding box center [253, 171] width 192 height 12
click at [223, 263] on link "State Availability" at bounding box center [204, 259] width 94 height 13
click at [178, 260] on link "State Availability" at bounding box center [204, 259] width 94 height 13
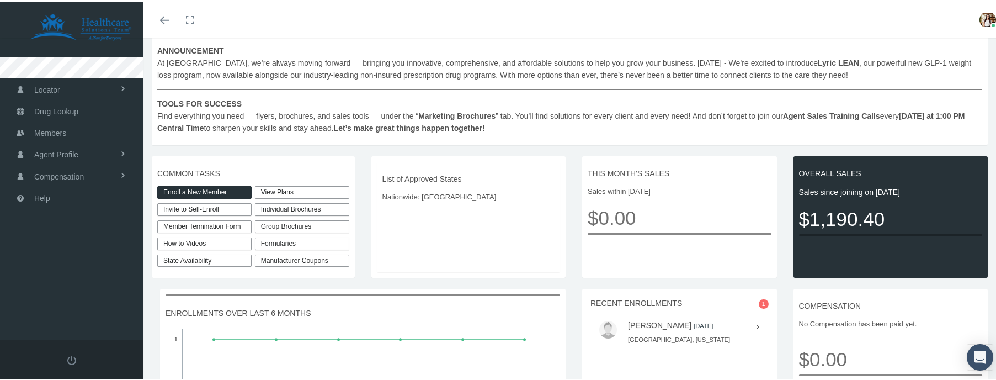
click at [219, 239] on link "How to Videos" at bounding box center [204, 242] width 94 height 13
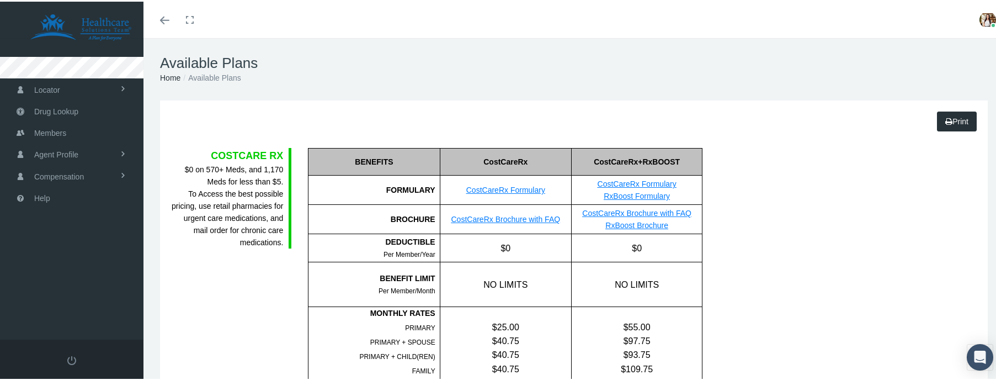
click at [174, 74] on link "Home" at bounding box center [170, 76] width 20 height 9
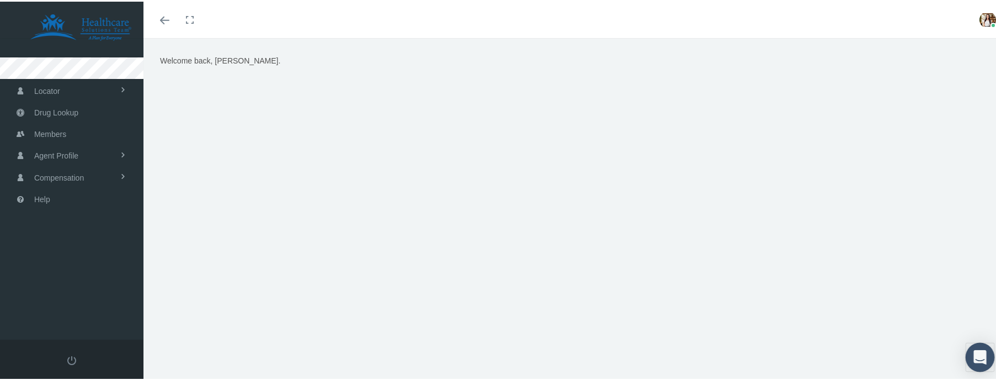
click at [972, 358] on icon "Open Intercom Messenger" at bounding box center [979, 355] width 14 height 14
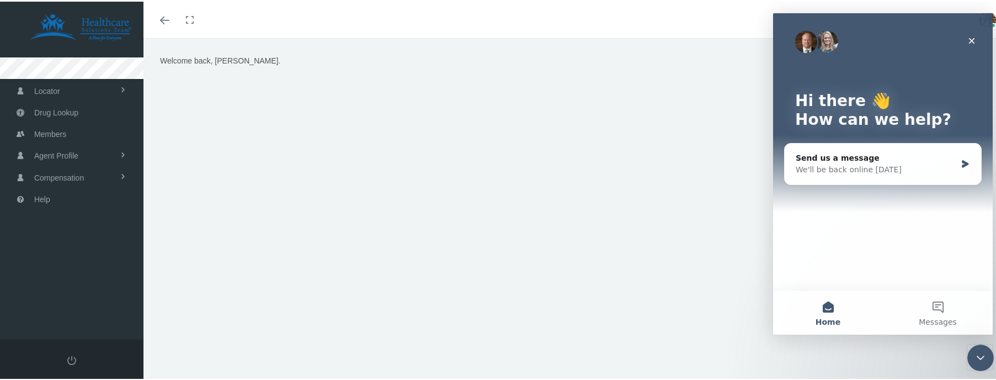
click at [673, 132] on div "Welcome back, [PERSON_NAME]." at bounding box center [574, 191] width 844 height 276
click at [975, 38] on icon "Close" at bounding box center [971, 40] width 9 height 9
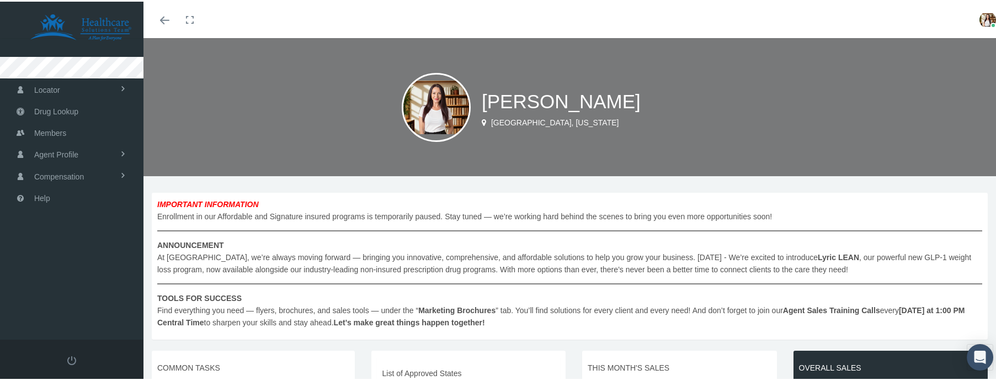
click at [126, 85] on span at bounding box center [123, 87] width 8 height 21
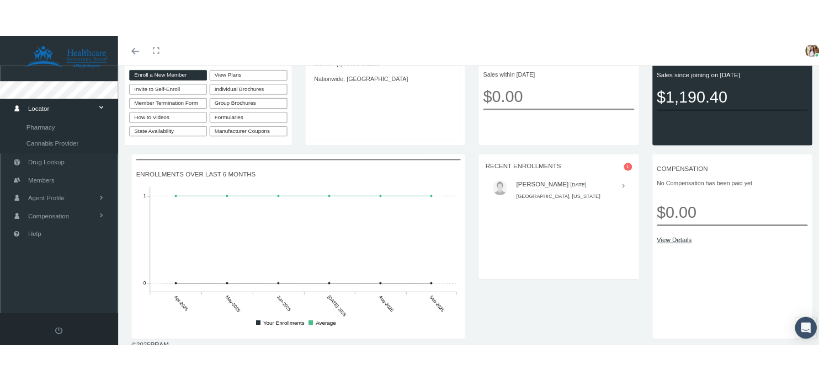
scroll to position [343, 0]
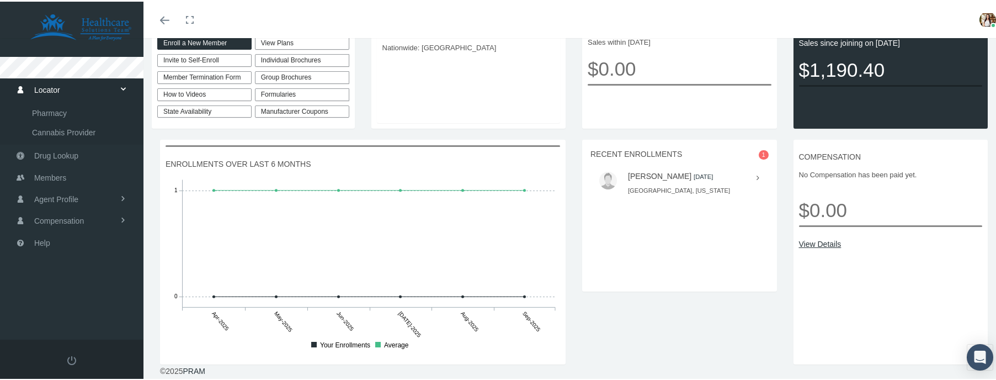
click at [200, 55] on link "Invite to Self-Enroll" at bounding box center [204, 58] width 94 height 13
type input "https://prod.pram.com/directenrollment/7478?sc=sPJh6T5iuFc0kS"
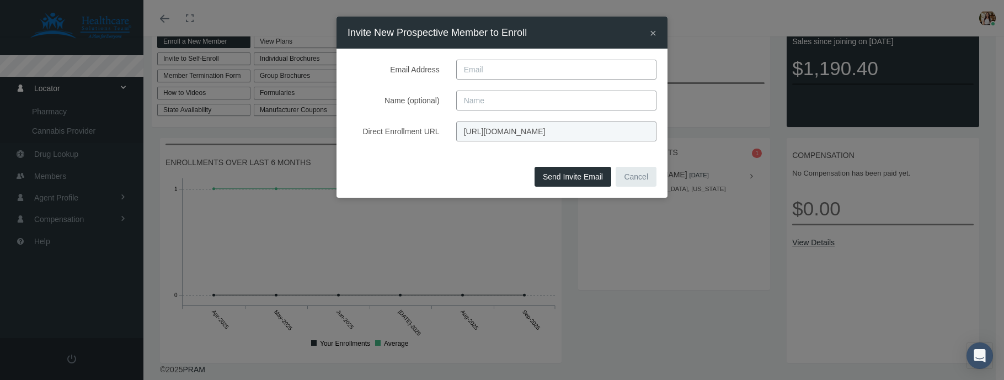
click at [531, 125] on input "https://prod.pram.com/directenrollment/7478?sc=sPJh6T5iuFc0kS" at bounding box center [556, 131] width 200 height 20
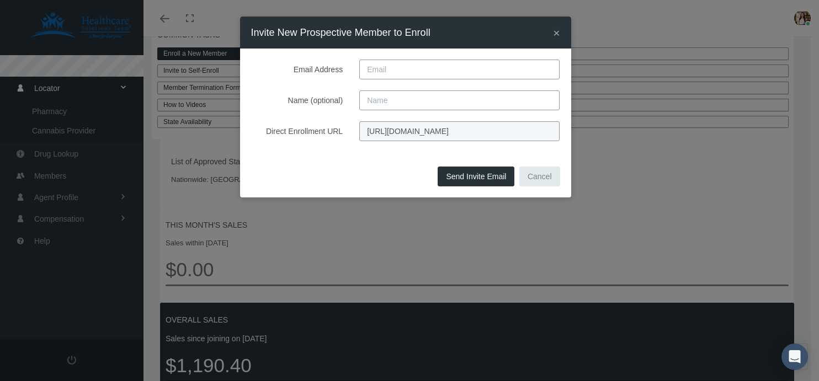
click at [455, 130] on input "https://prod.pram.com/directenrollment/7478?sc=sPJh6T5iuFc0kS" at bounding box center [459, 131] width 200 height 20
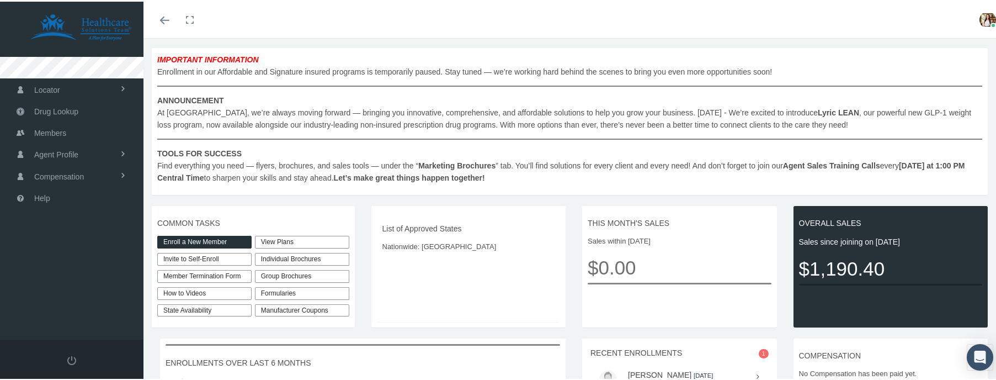
scroll to position [225, 0]
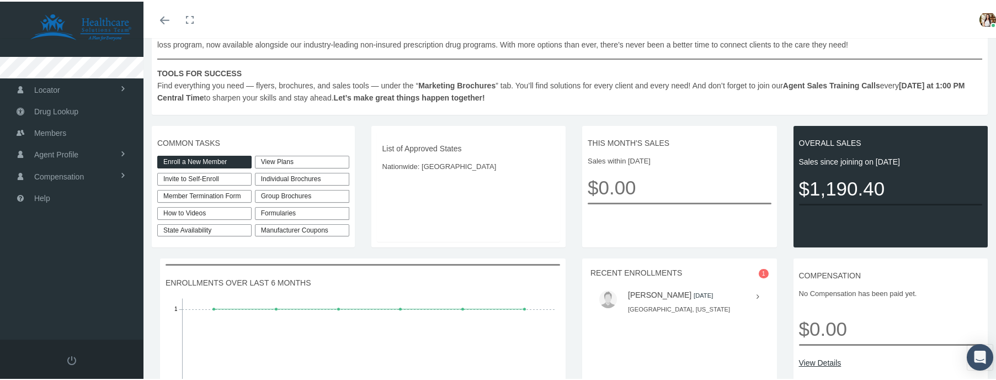
click at [161, 17] on icon "Toggle menubar" at bounding box center [164, 18] width 9 height 7
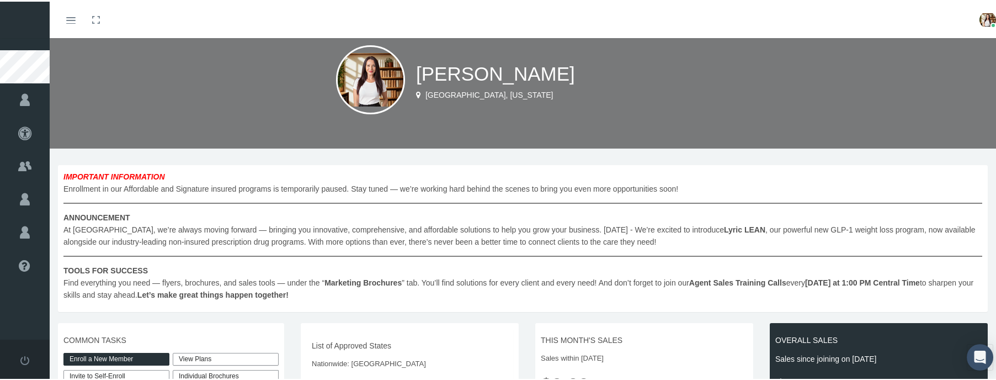
scroll to position [0, 0]
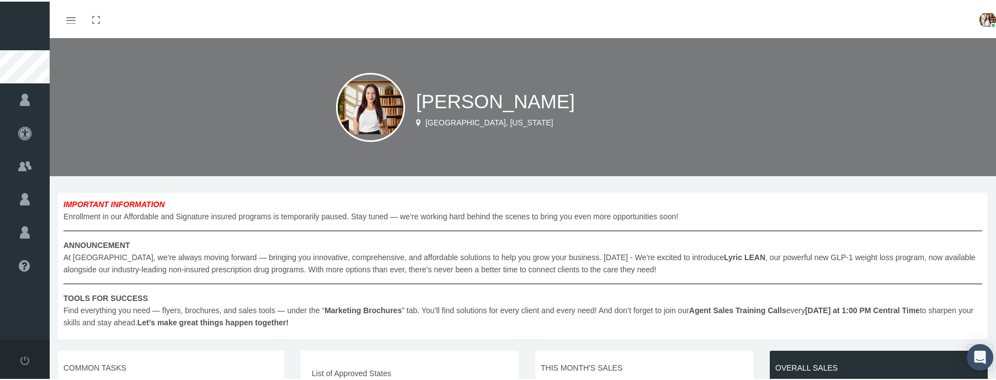
click at [124, 81] on div "[PERSON_NAME] [GEOGRAPHIC_DATA], [US_STATE]" at bounding box center [527, 105] width 954 height 138
click at [69, 19] on icon "Toggle menubar" at bounding box center [70, 18] width 9 height 7
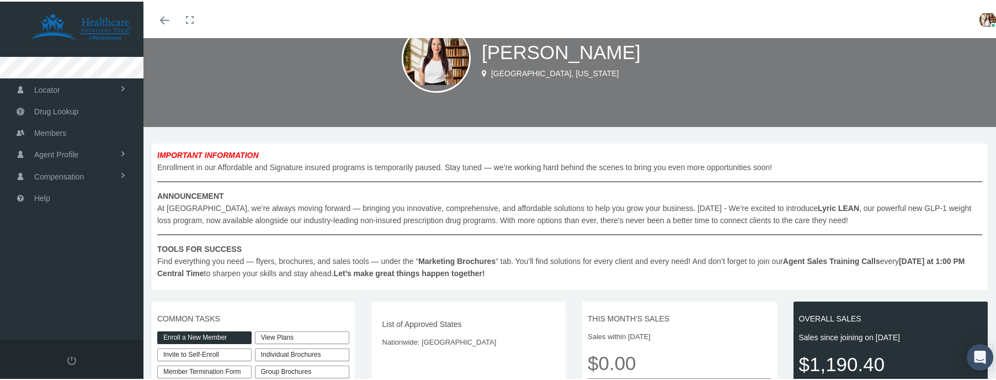
scroll to position [97, 0]
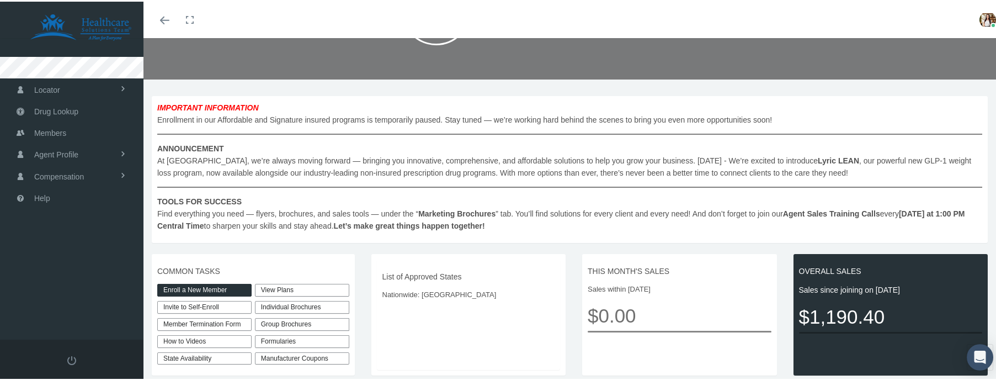
click at [306, 305] on div "Individual Brochures" at bounding box center [302, 305] width 94 height 13
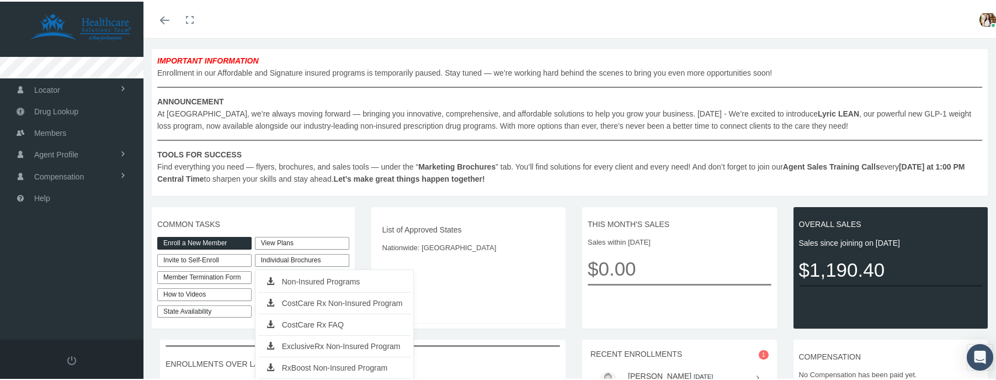
scroll to position [195, 0]
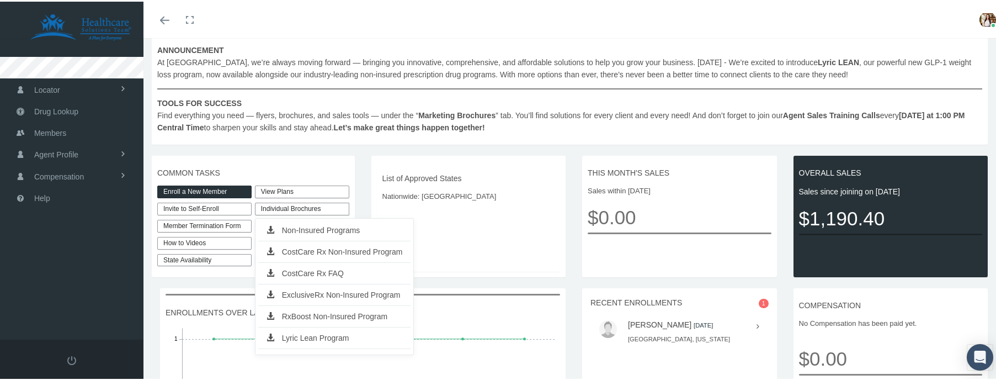
click at [642, 60] on span "IMPORTANT INFORMATION Enrollment in our Affordable and Signature insured progra…" at bounding box center [569, 67] width 825 height 130
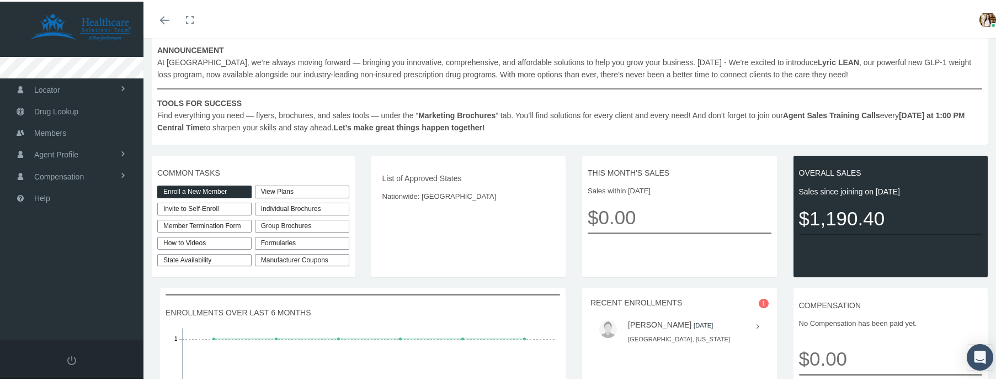
click at [650, 92] on span "IMPORTANT INFORMATION Enrollment in our Affordable and Signature insured progra…" at bounding box center [569, 67] width 825 height 130
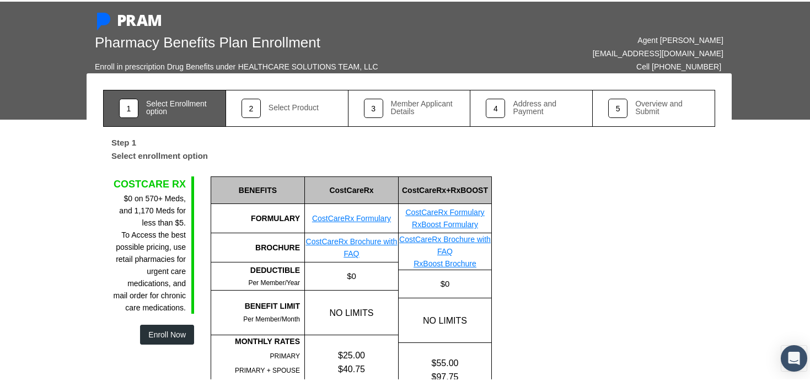
click at [552, 293] on div "FG = Formulary Generic FB = Formulary Brand NF = Non-Formulary" at bounding box center [549, 297] width 99 height 244
drag, startPoint x: 543, startPoint y: 290, endPoint x: 536, endPoint y: 176, distance: 114.4
click at [543, 290] on div "FG = Formulary Generic FB = Formulary Brand NF = Non-Formulary" at bounding box center [549, 297] width 99 height 244
